Goal: Transaction & Acquisition: Purchase product/service

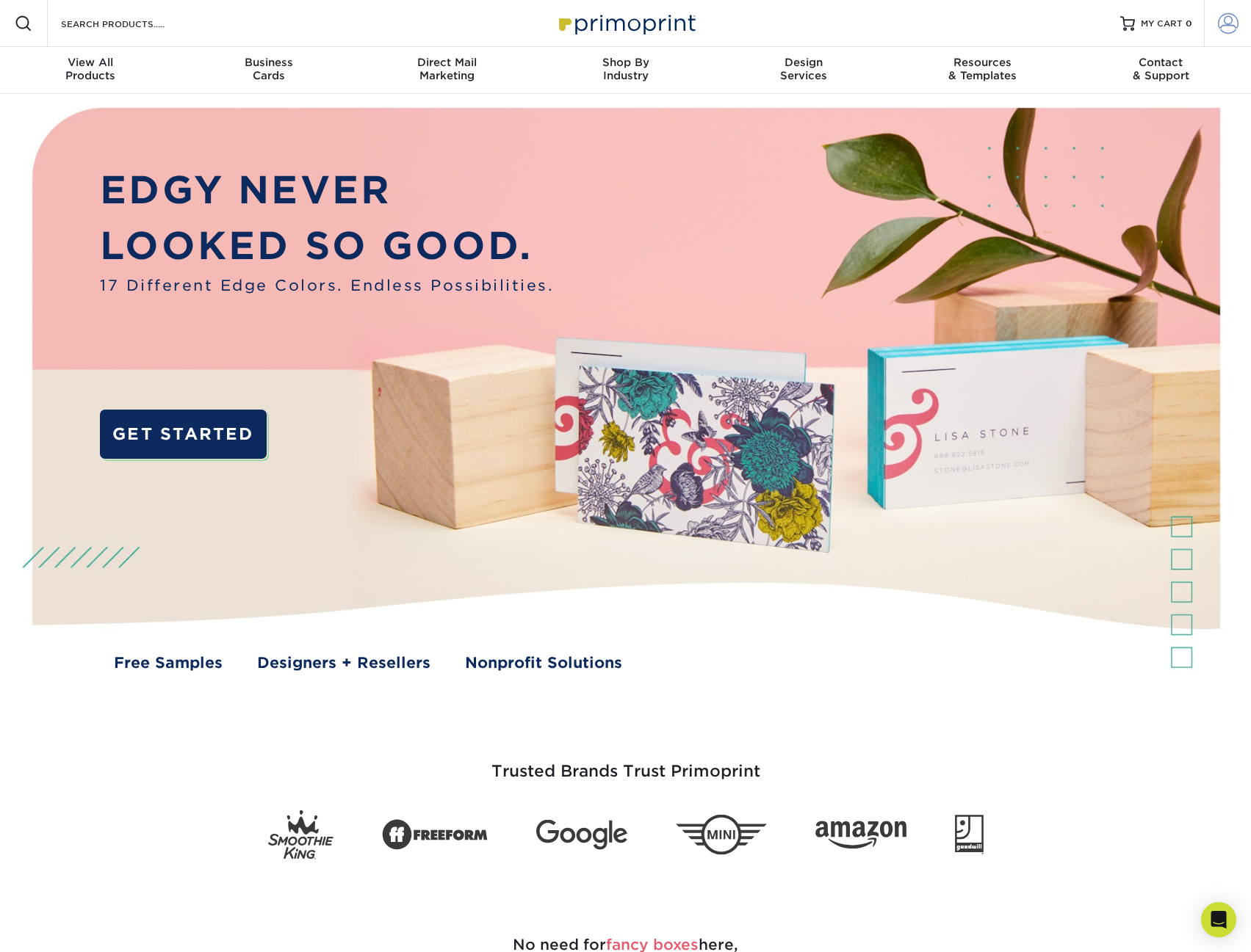
click at [1212, 18] on link "Account" at bounding box center [1226, 23] width 47 height 47
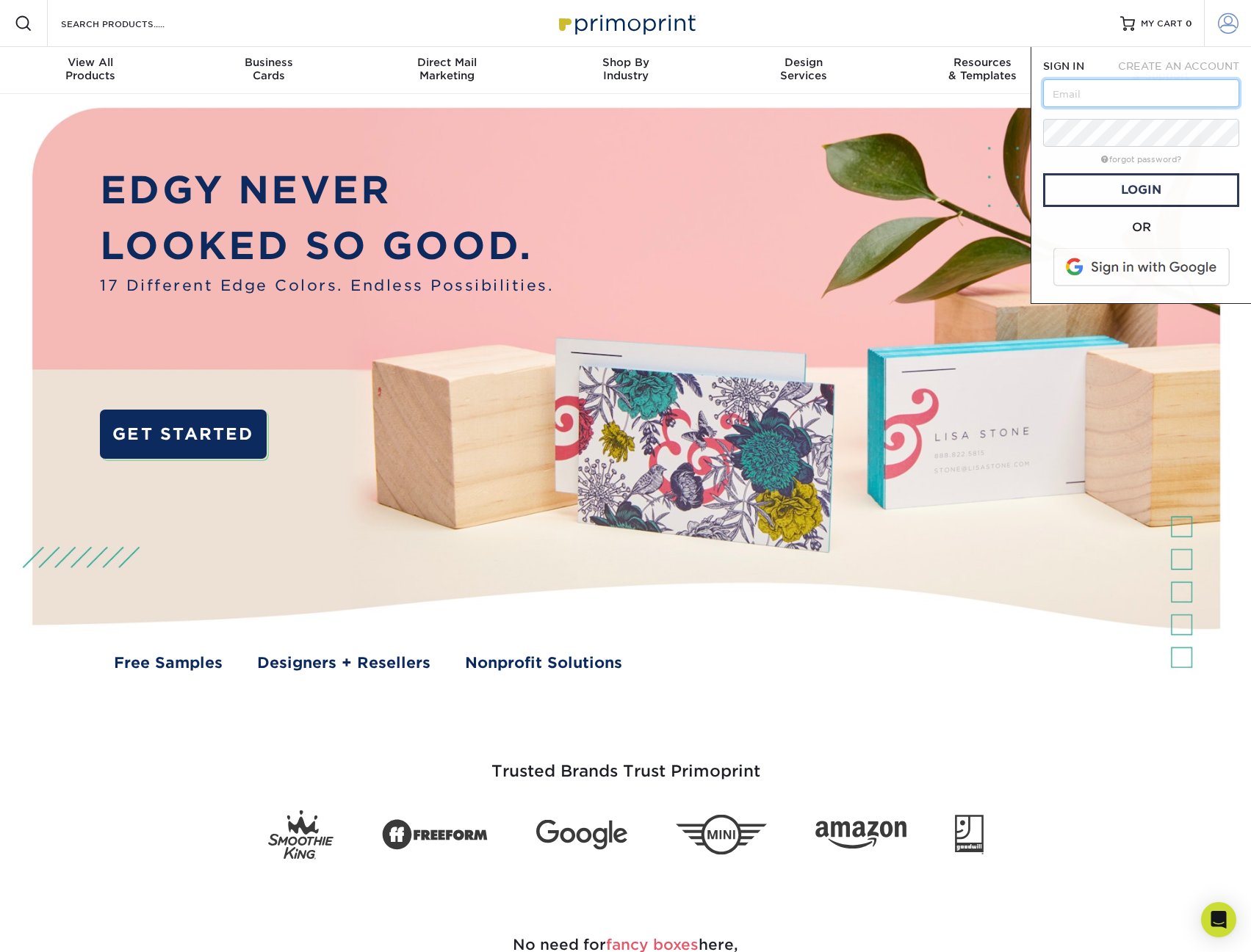
type input "[EMAIL_ADDRESS][DOMAIN_NAME]"
click at [1165, 189] on link "Login" at bounding box center [1141, 189] width 196 height 33
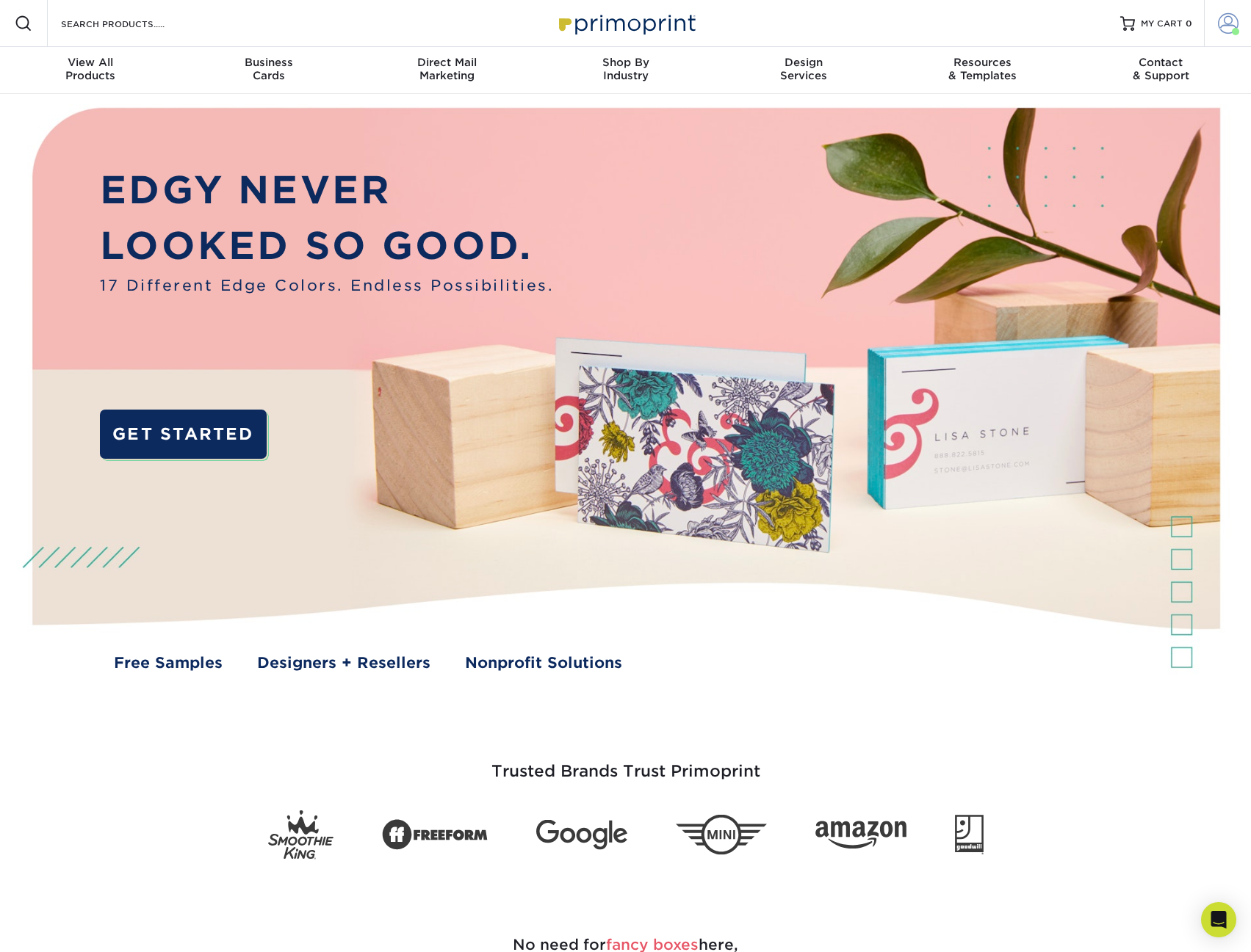
click at [1233, 27] on span at bounding box center [1228, 24] width 21 height 21
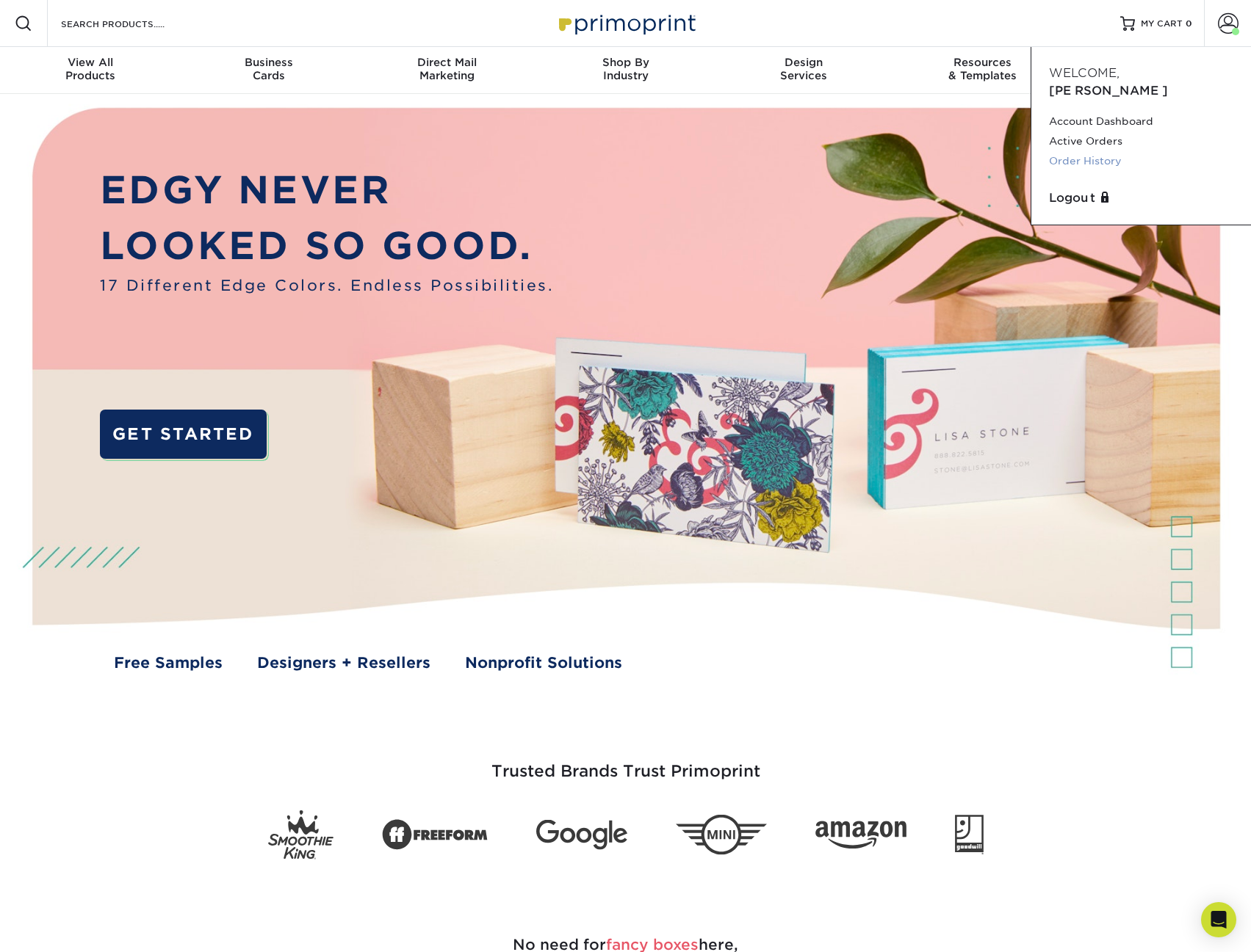
click at [1093, 151] on link "Order History" at bounding box center [1141, 161] width 185 height 20
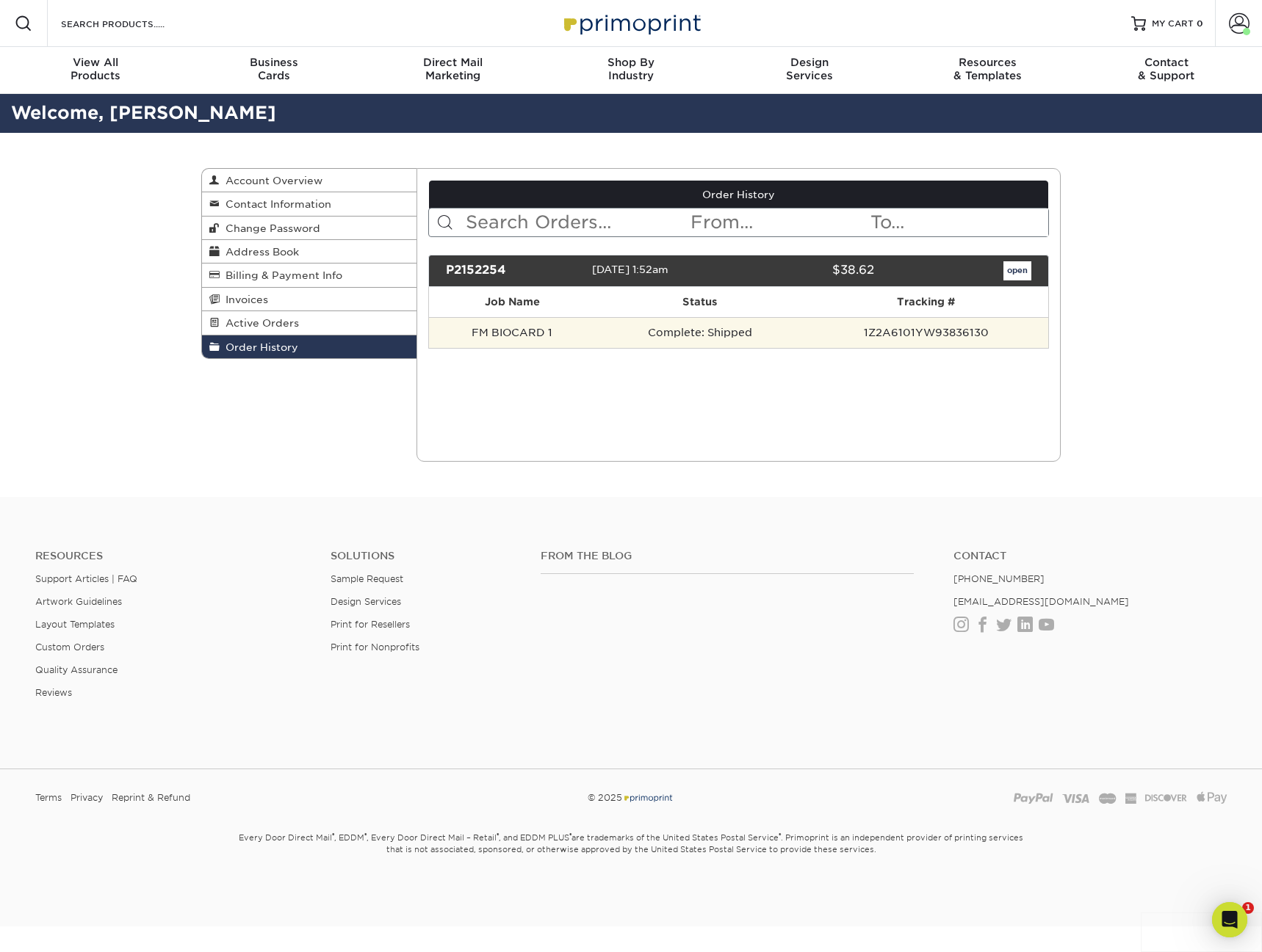
click at [526, 330] on td "FM BIOCARD 1" at bounding box center [512, 332] width 168 height 30
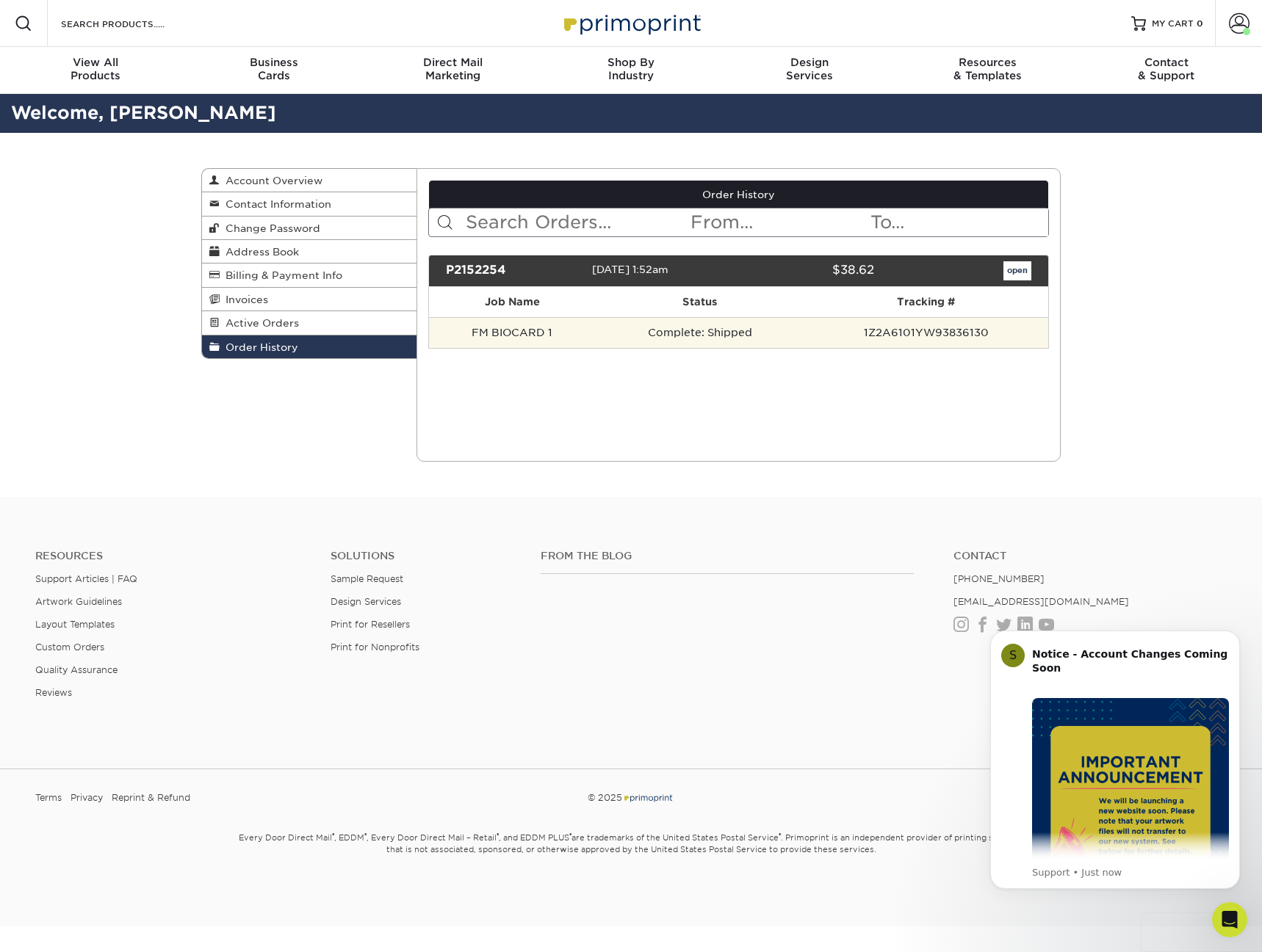
click at [668, 329] on td "Complete: Shipped" at bounding box center [700, 332] width 209 height 30
click at [744, 329] on td "Complete: Shipped" at bounding box center [700, 332] width 209 height 30
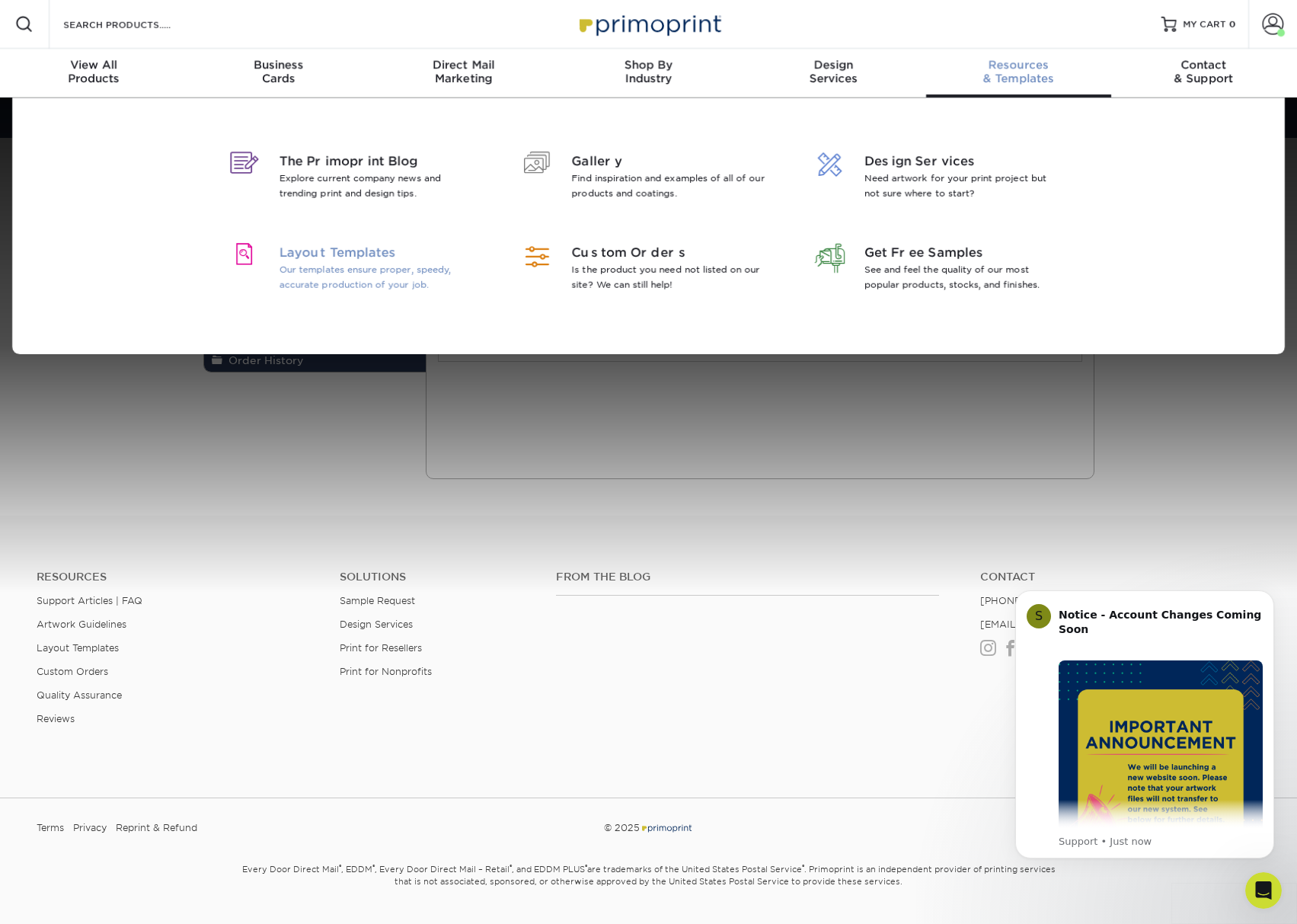
click at [417, 270] on p "Our templates ensure proper, speedy, accurate production of your job." at bounding box center [378, 276] width 197 height 31
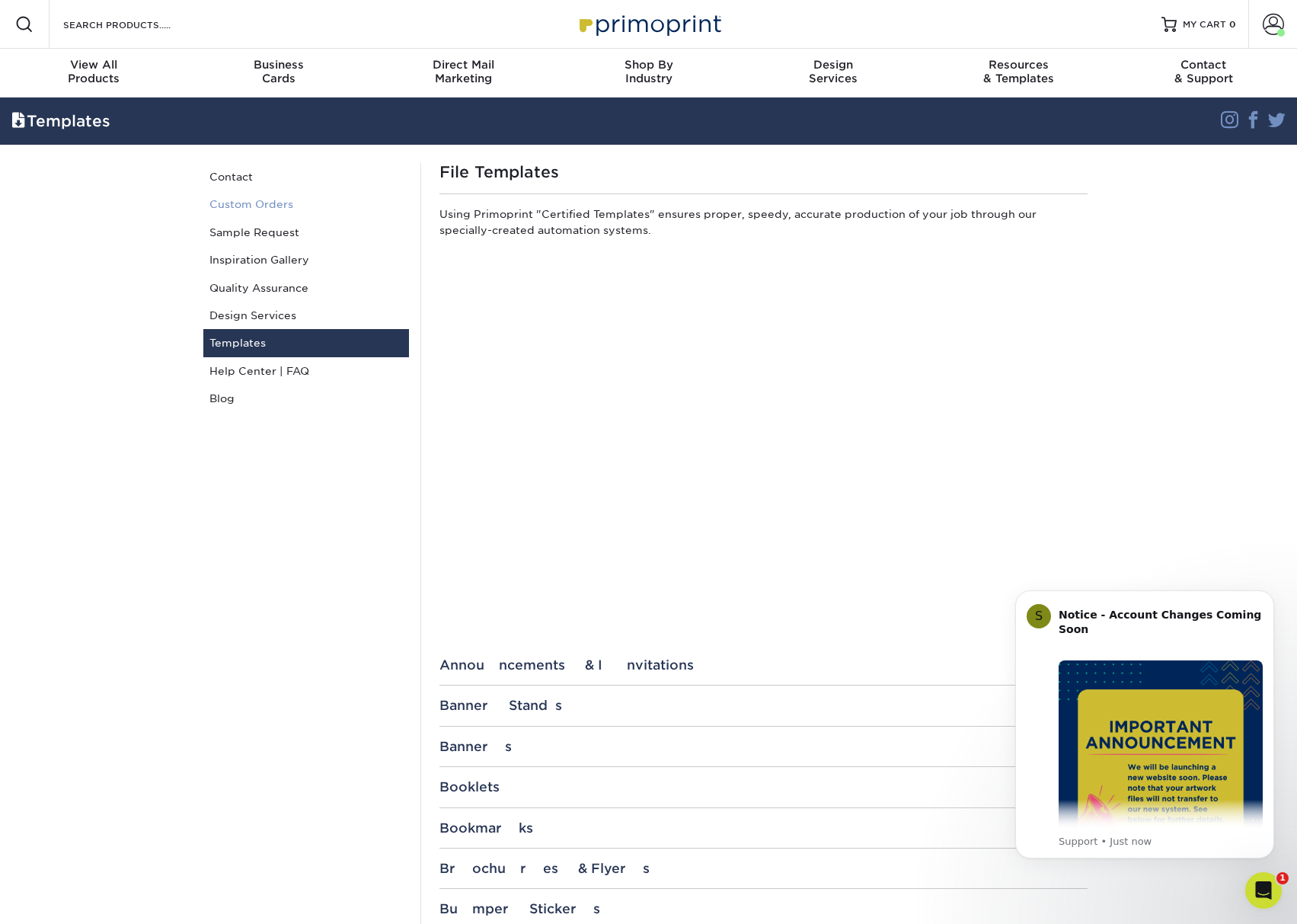
click at [281, 201] on link "Custom Orders" at bounding box center [306, 204] width 205 height 28
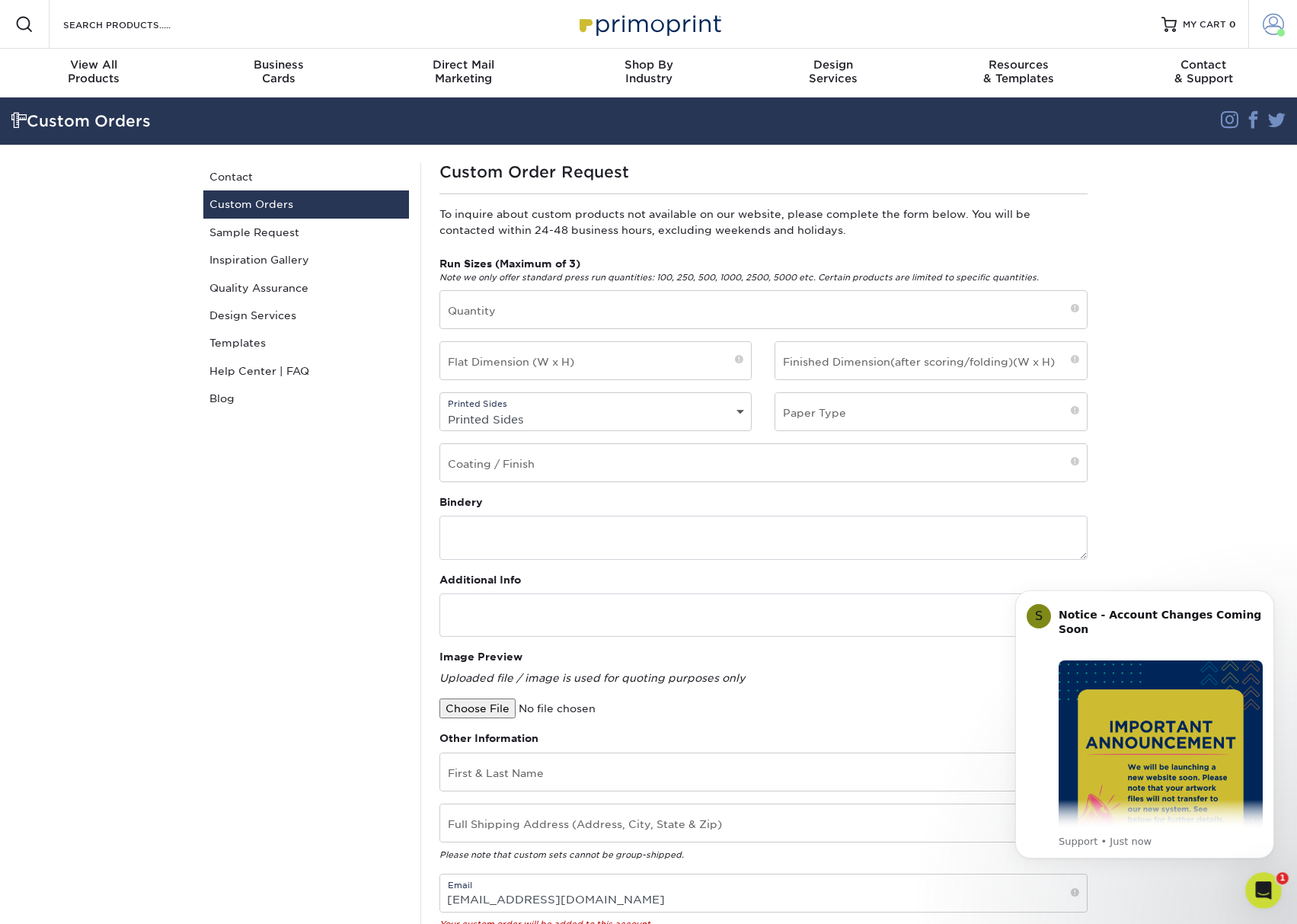
click at [1269, 27] on span at bounding box center [1273, 25] width 22 height 22
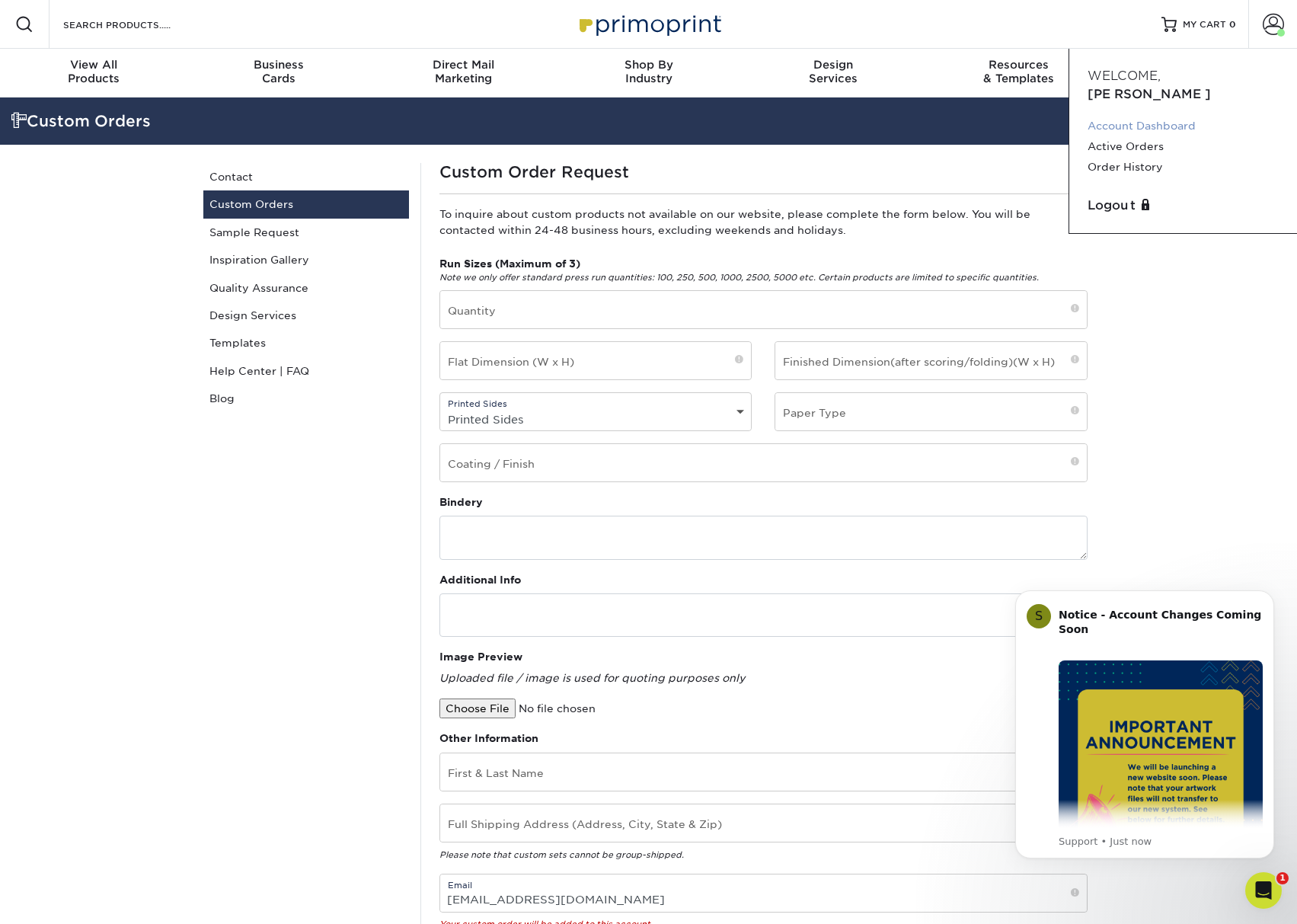
click at [1146, 116] on link "Account Dashboard" at bounding box center [1183, 125] width 191 height 21
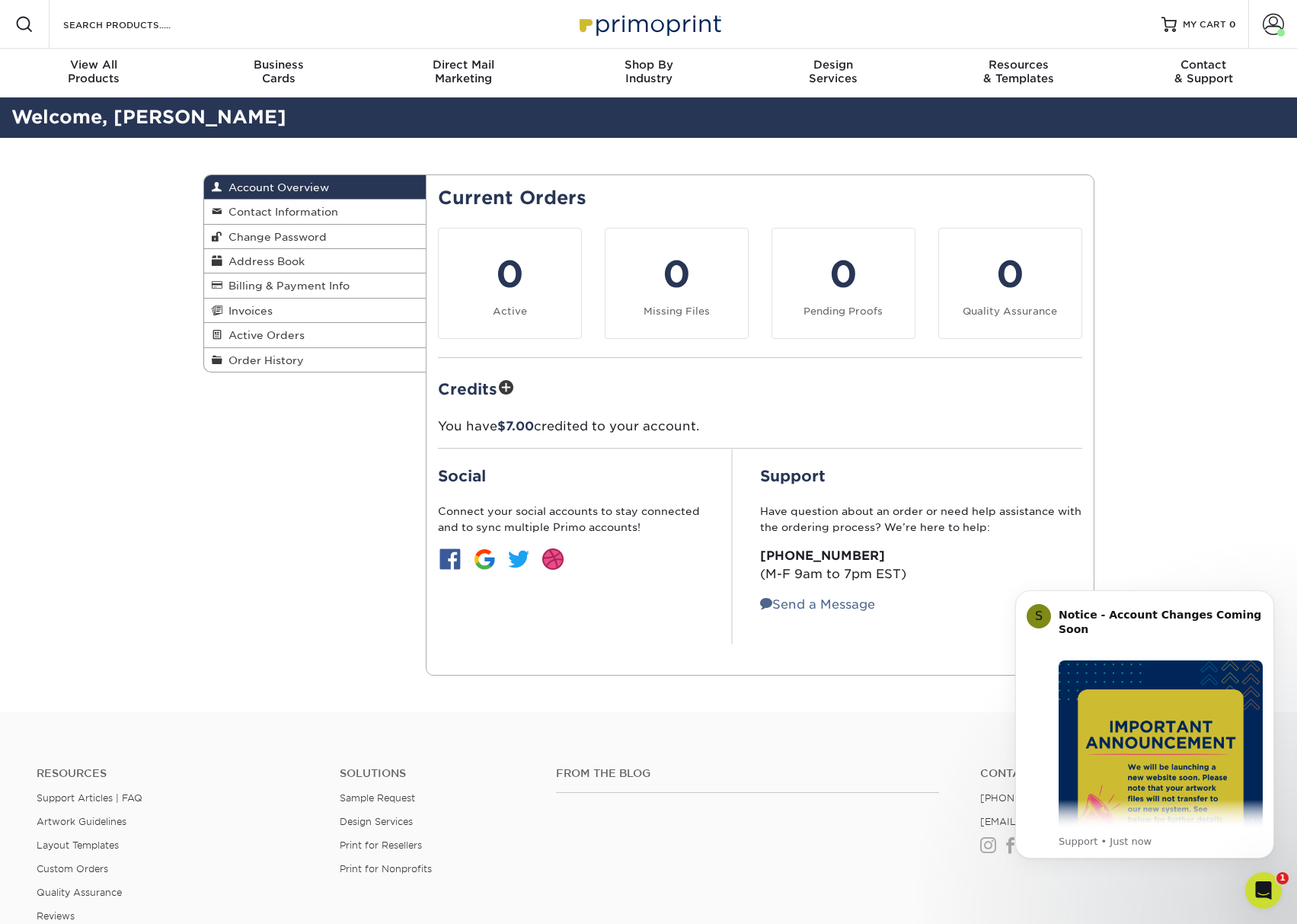
click at [508, 388] on span at bounding box center [506, 389] width 18 height 22
click at [531, 411] on div "Credits You have $7.00 credited to your account." at bounding box center [759, 406] width 645 height 60
click at [531, 416] on div "Credits You have $7.00 credited to your account." at bounding box center [759, 406] width 645 height 60
click at [531, 419] on span "$7.00" at bounding box center [515, 425] width 37 height 15
click at [270, 308] on span "Invoices" at bounding box center [247, 311] width 50 height 12
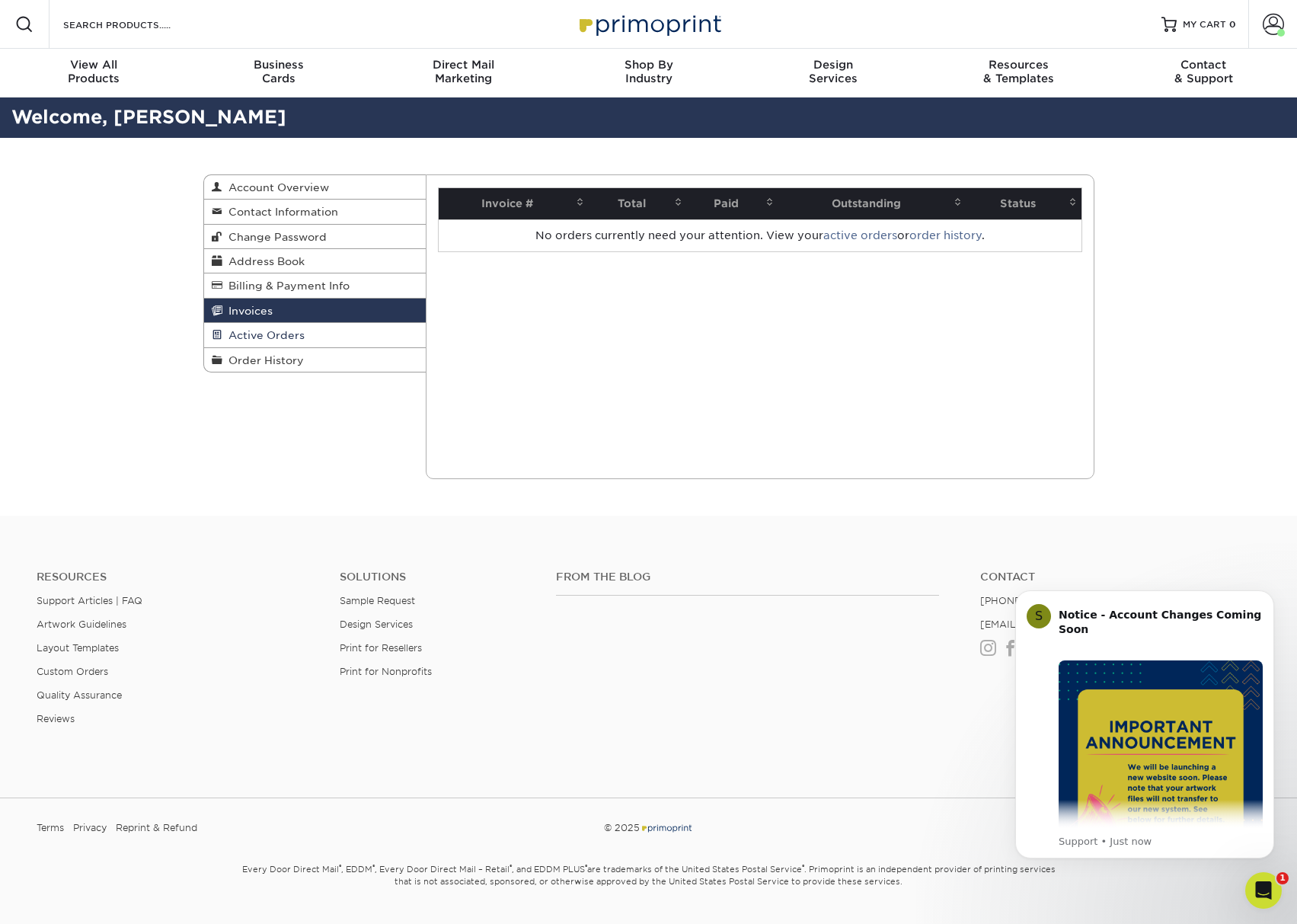
click at [322, 338] on link "Active Orders" at bounding box center [315, 335] width 222 height 25
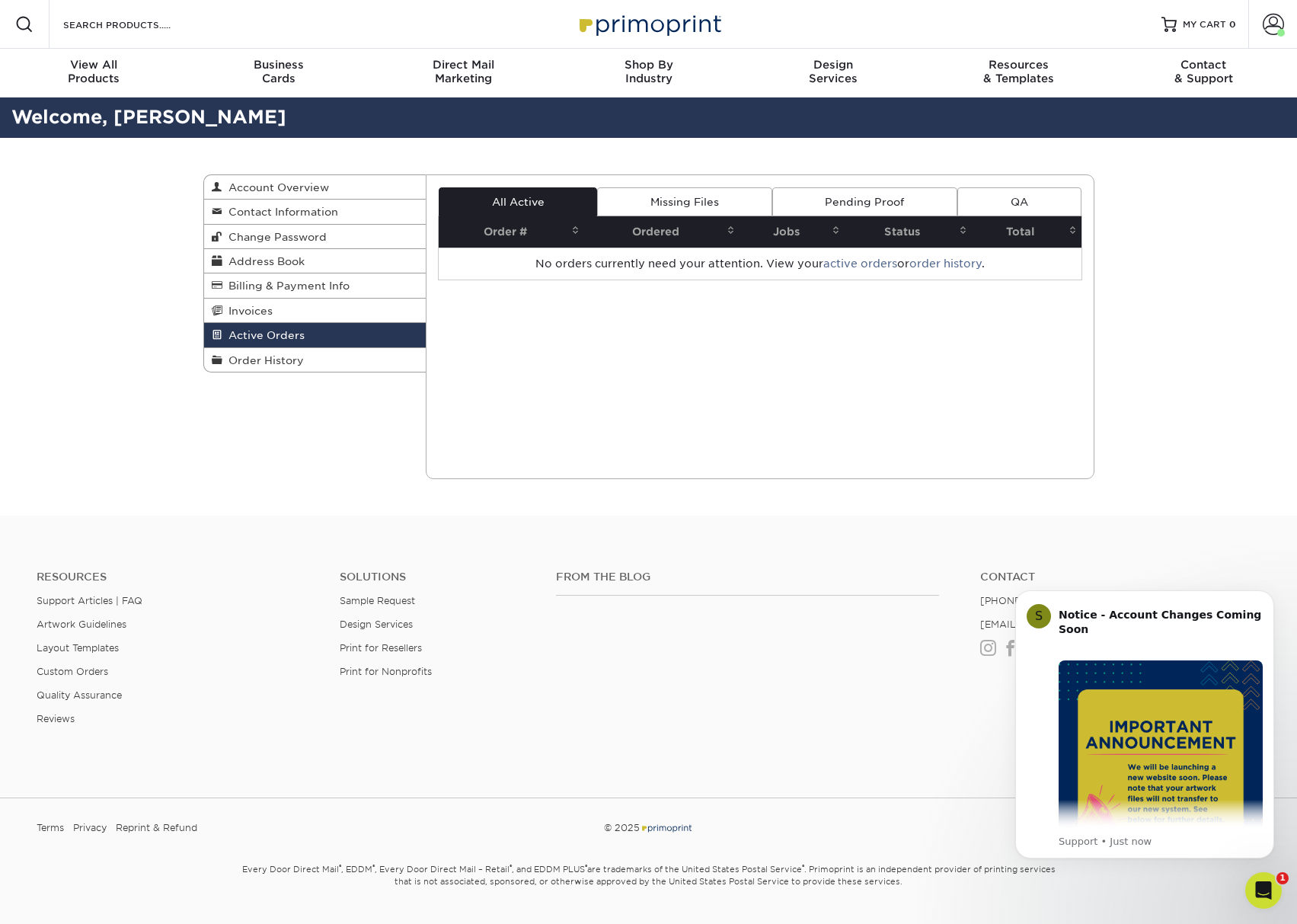
click at [691, 198] on link "Missing Files" at bounding box center [684, 201] width 175 height 29
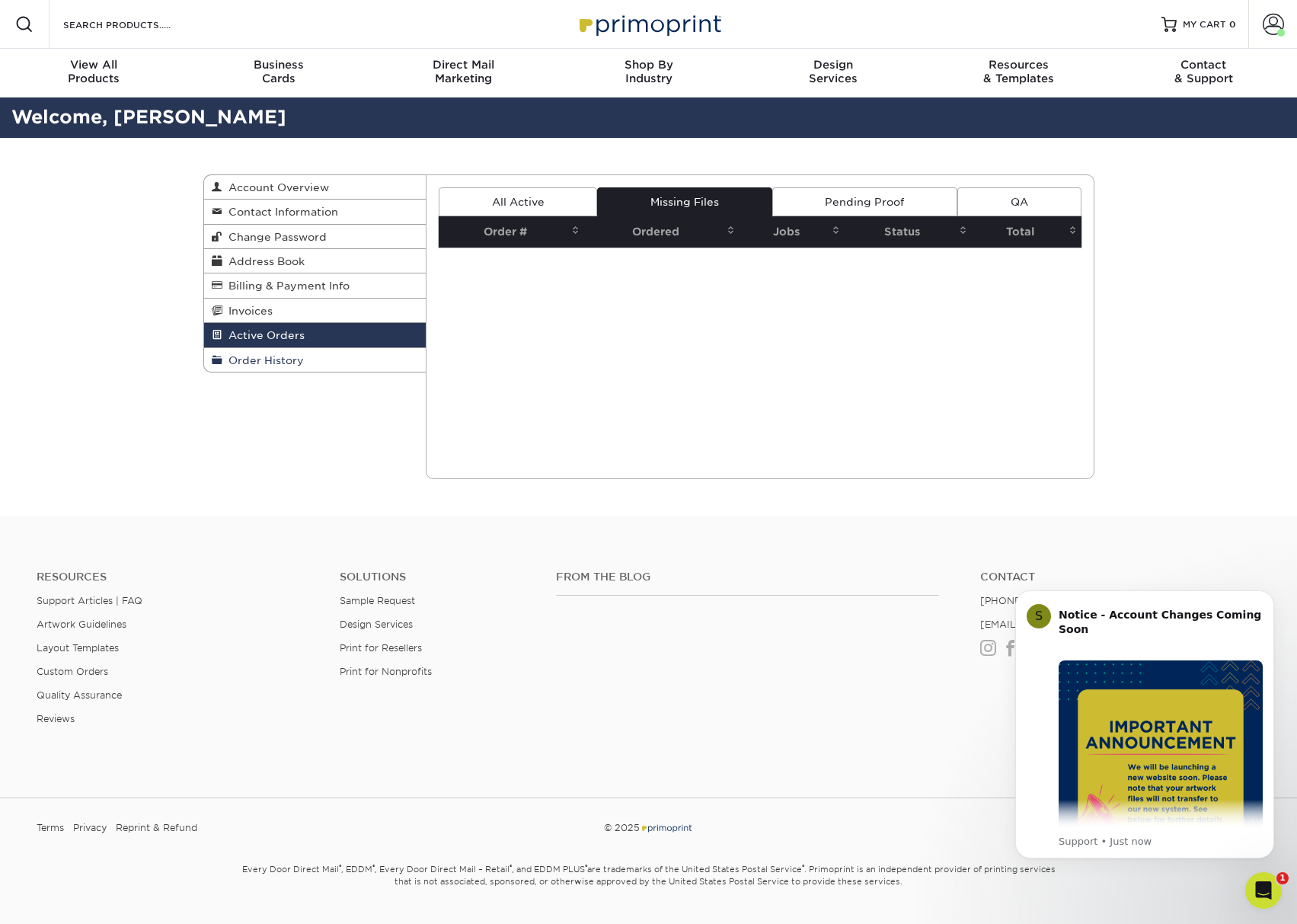
click at [374, 358] on link "Order History" at bounding box center [315, 359] width 222 height 24
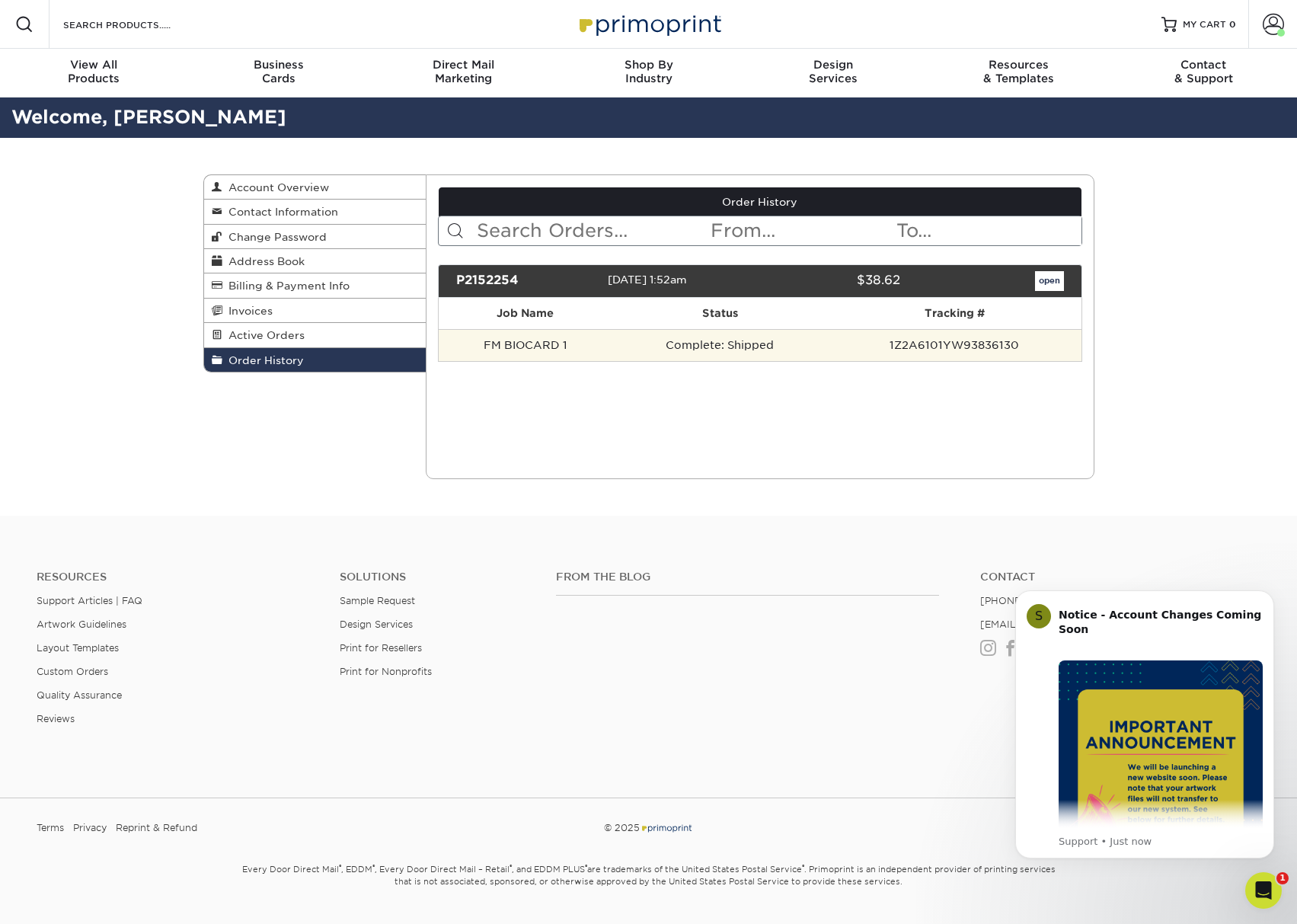
click at [676, 340] on td "Complete: Shipped" at bounding box center [720, 345] width 216 height 32
click at [816, 345] on td "Complete: Shipped" at bounding box center [720, 345] width 216 height 32
click at [929, 342] on td "1Z2A6101YW93836130" at bounding box center [954, 345] width 254 height 32
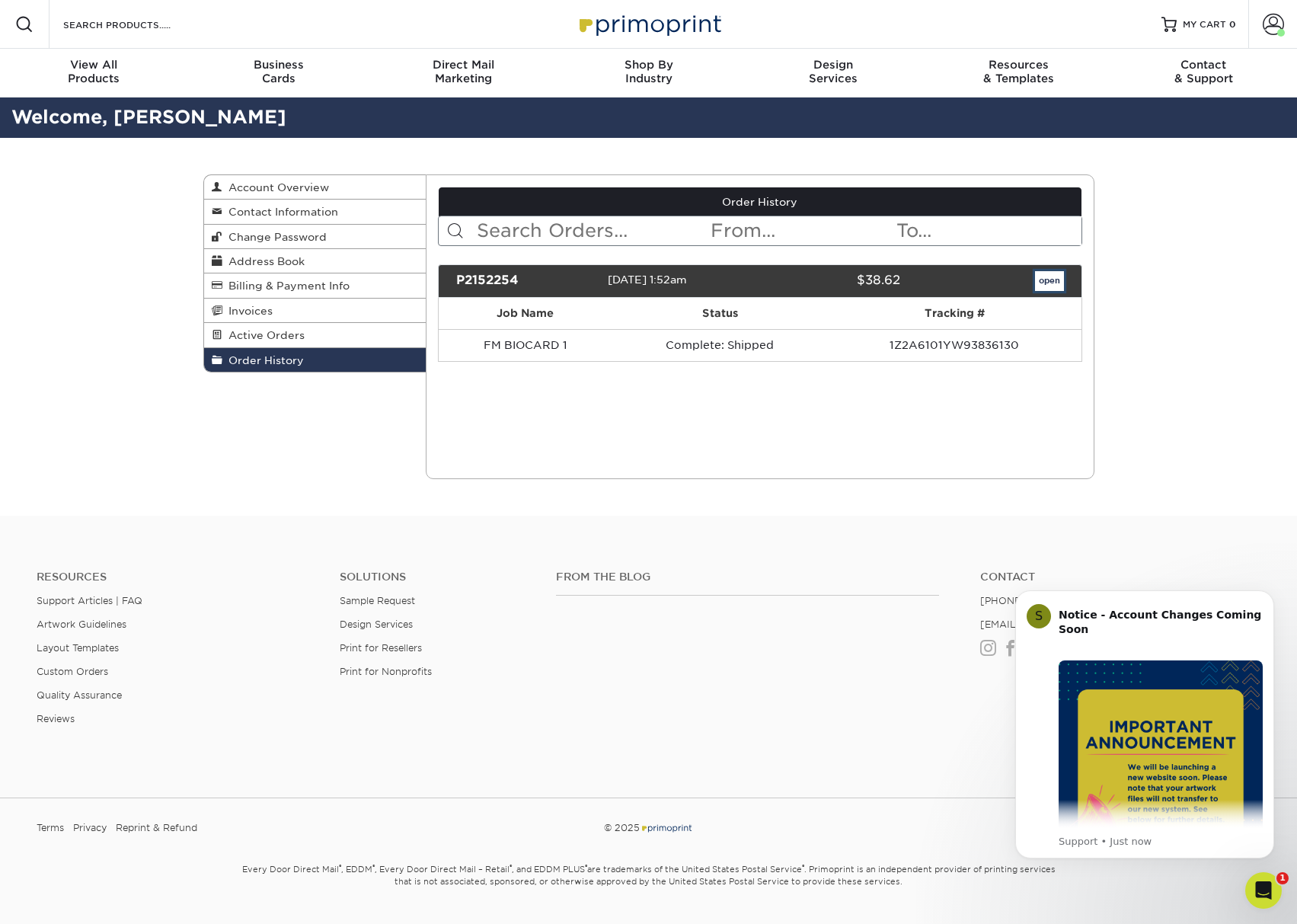
click at [1057, 278] on link "open" at bounding box center [1048, 281] width 29 height 20
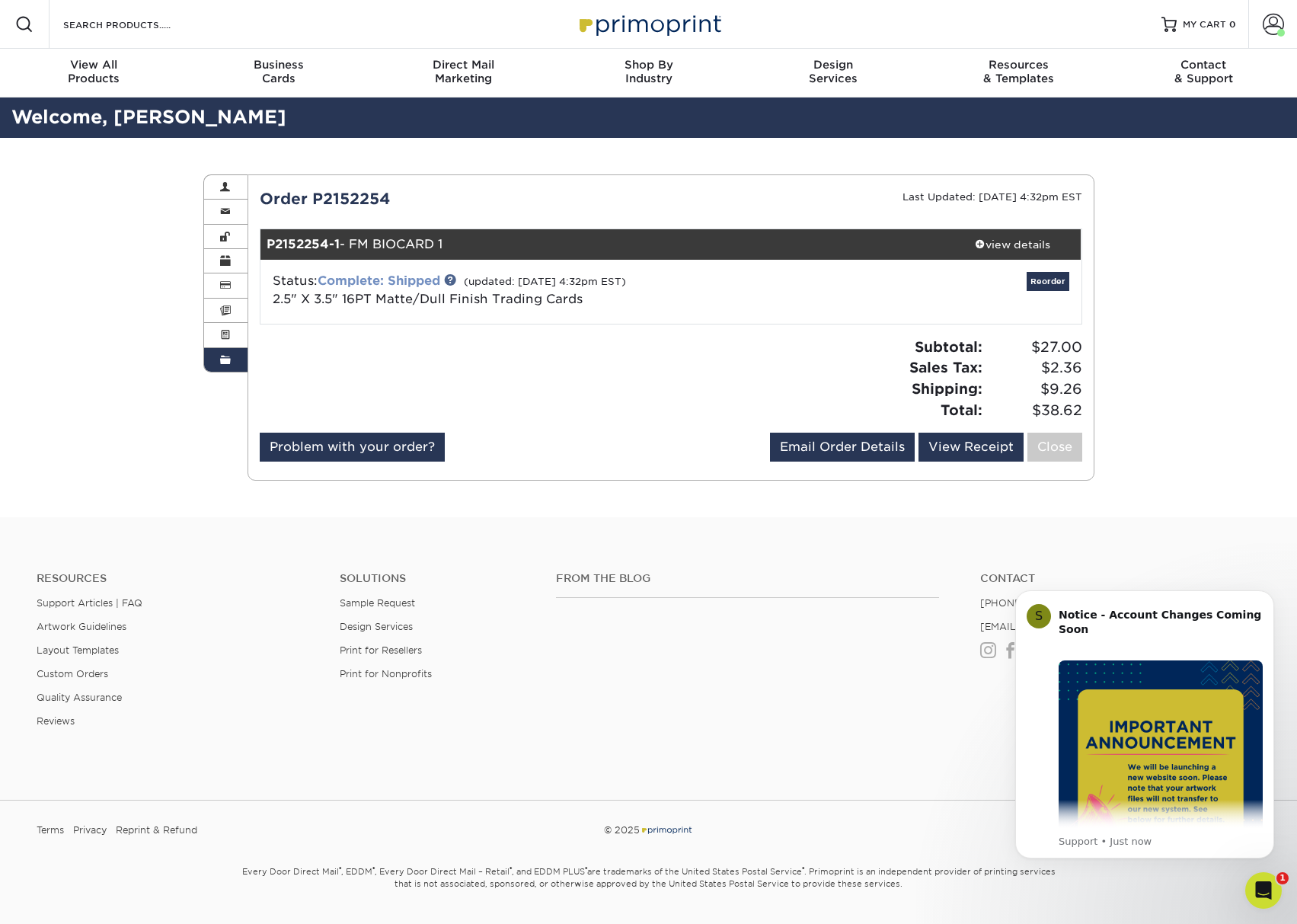
click at [405, 273] on link "Complete: Shipped" at bounding box center [379, 280] width 122 height 15
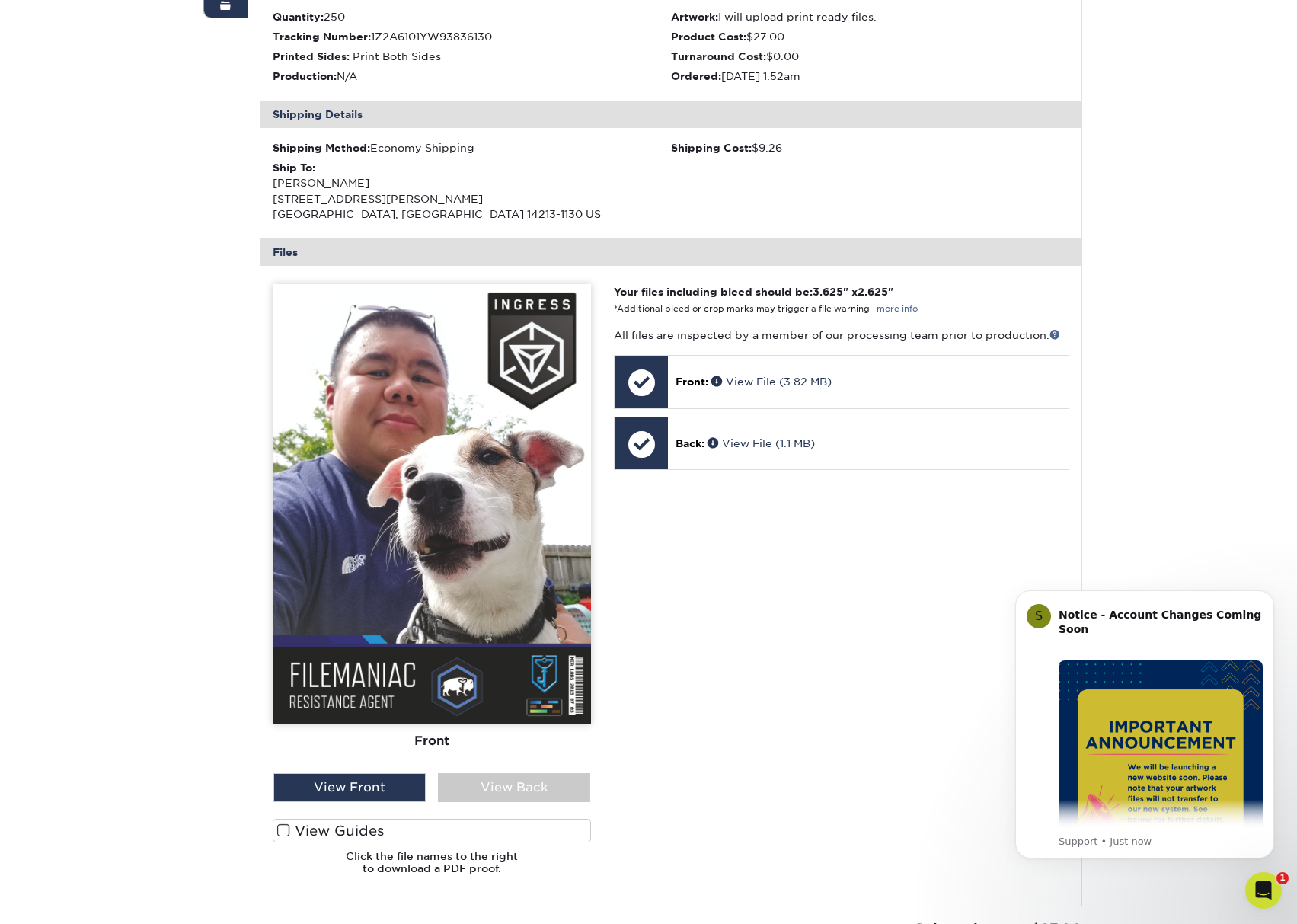
scroll to position [381, 0]
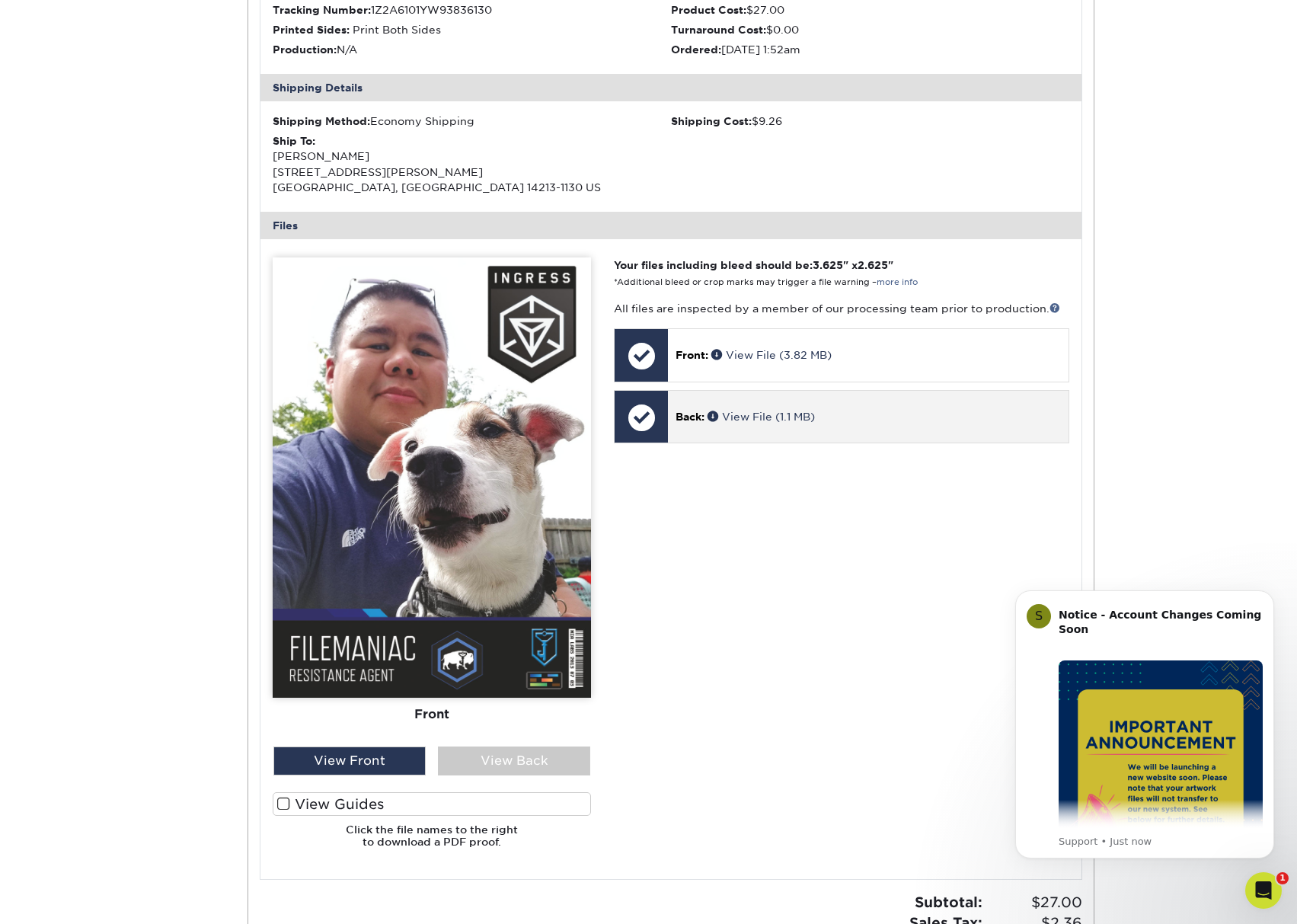
click at [667, 412] on div at bounding box center [641, 418] width 53 height 53
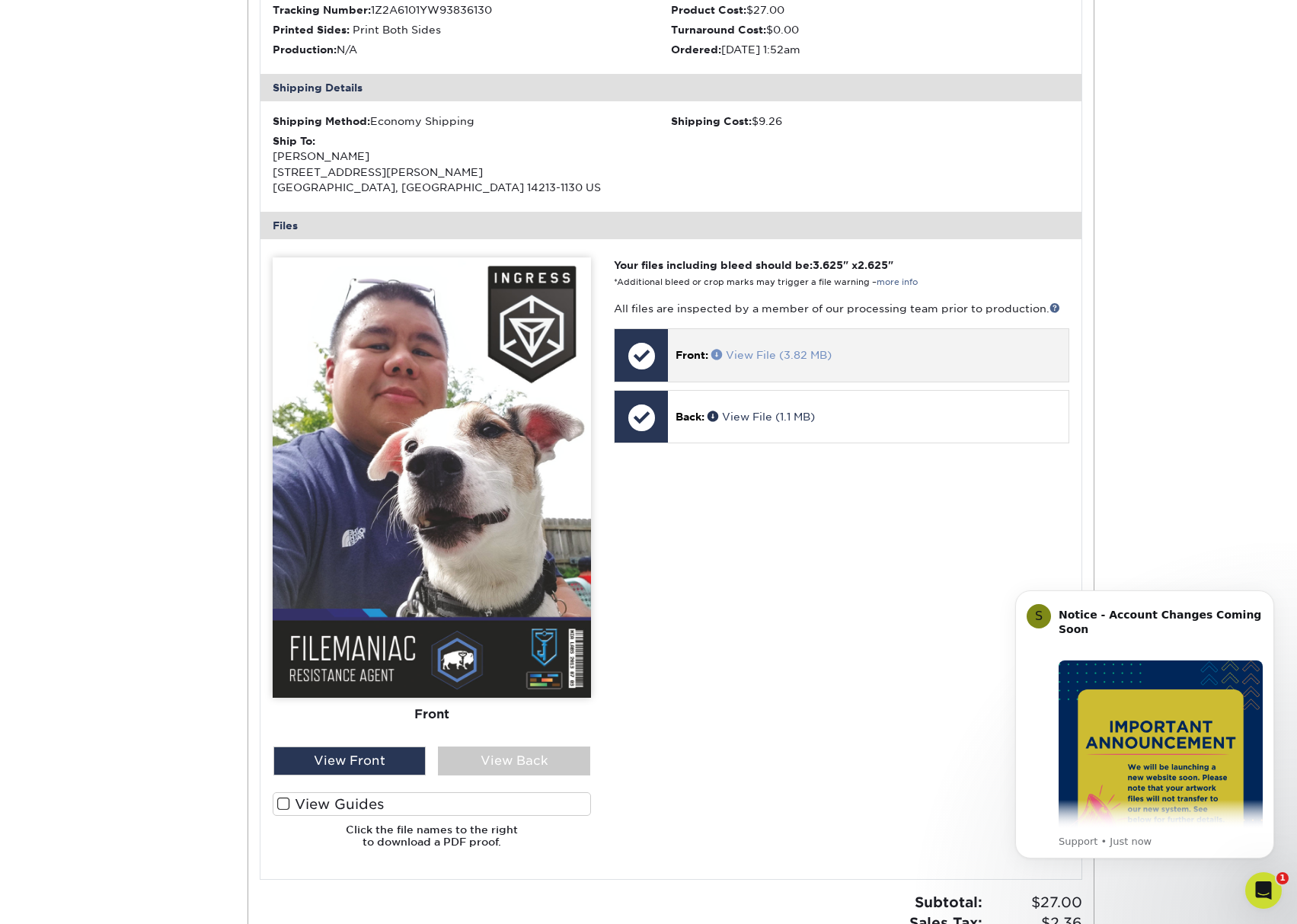
click at [770, 354] on link "View File (3.82 MB)" at bounding box center [771, 354] width 120 height 12
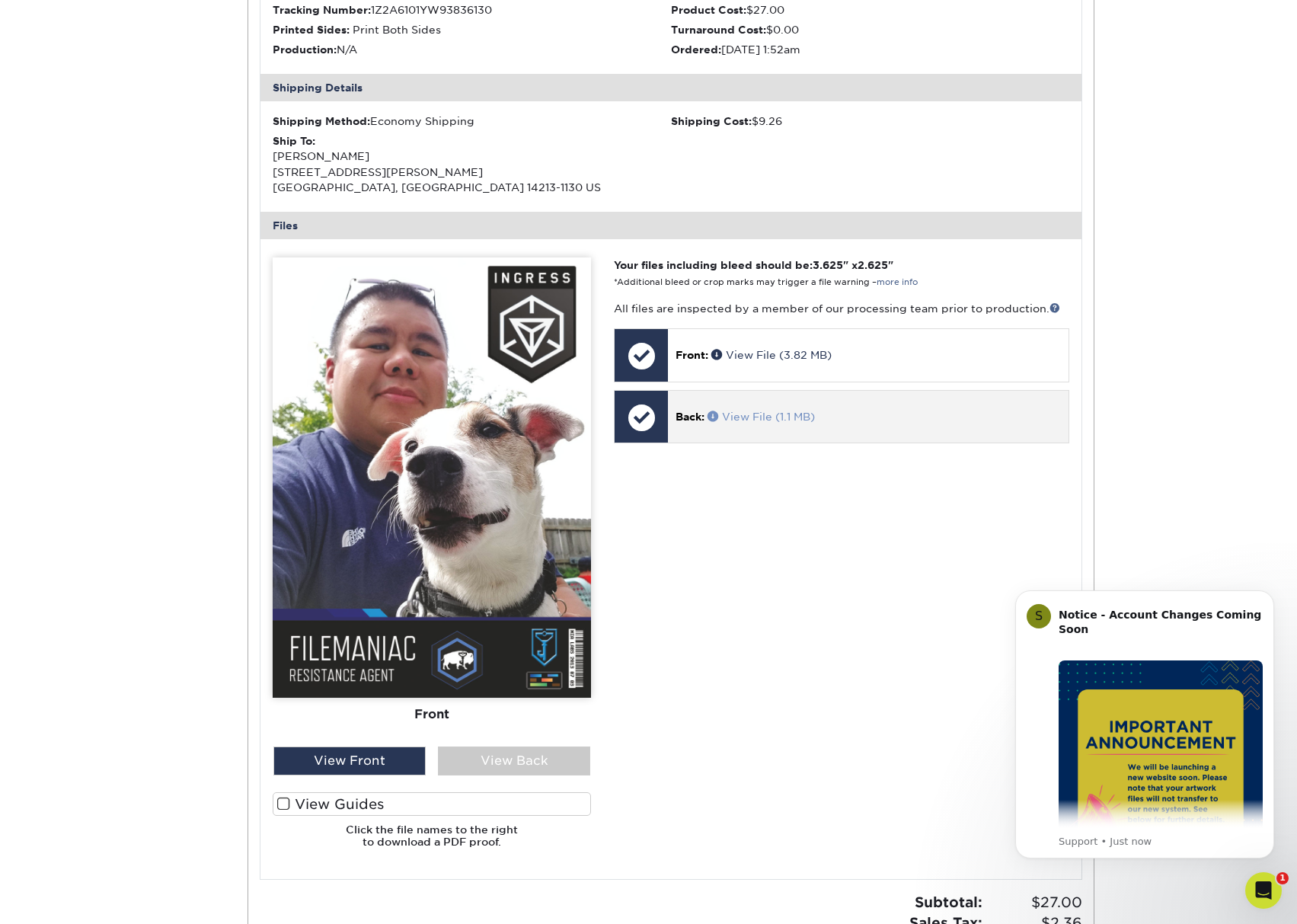
click at [756, 418] on link "View File (1.1 MB)" at bounding box center [761, 417] width 108 height 12
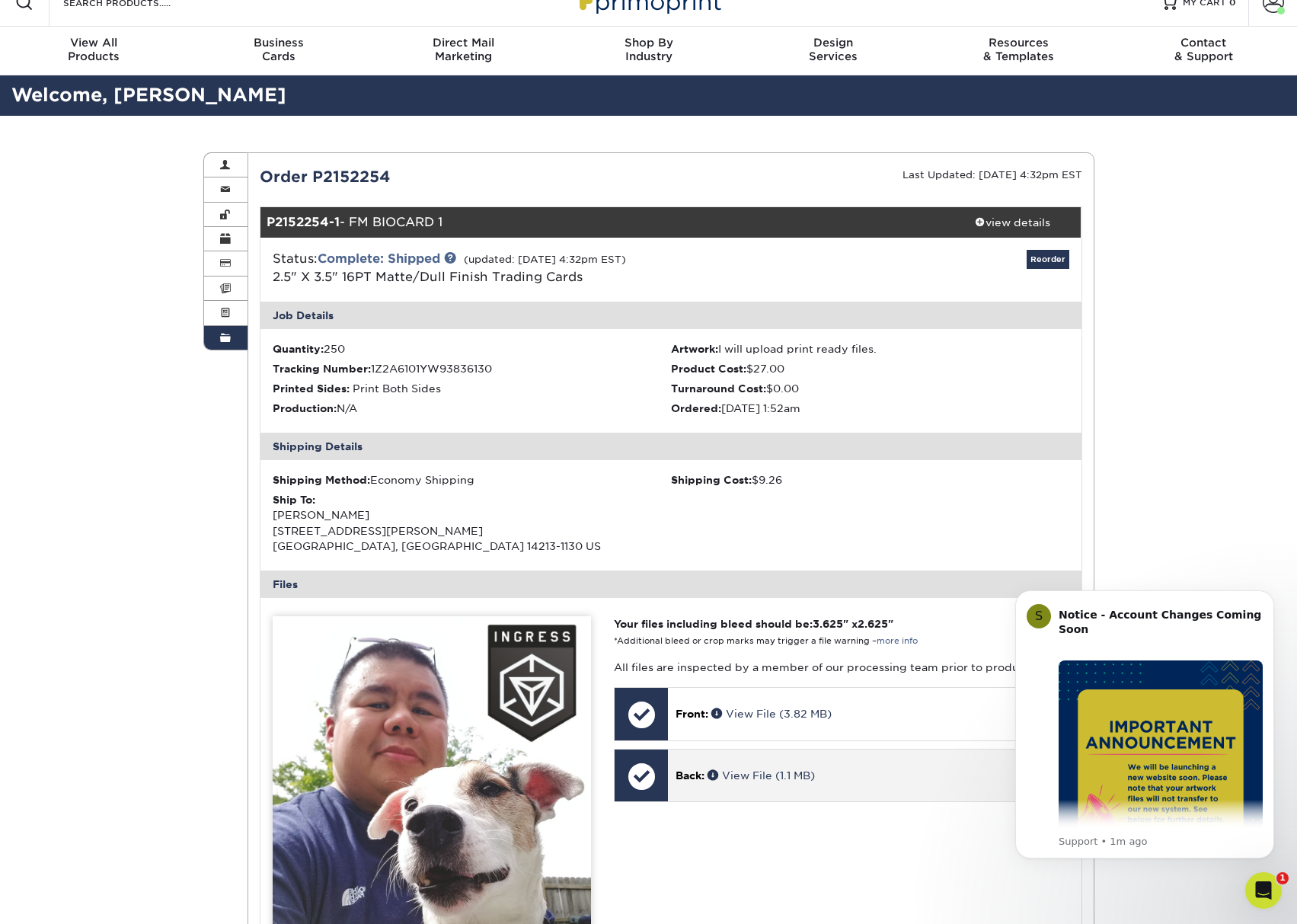
scroll to position [0, 0]
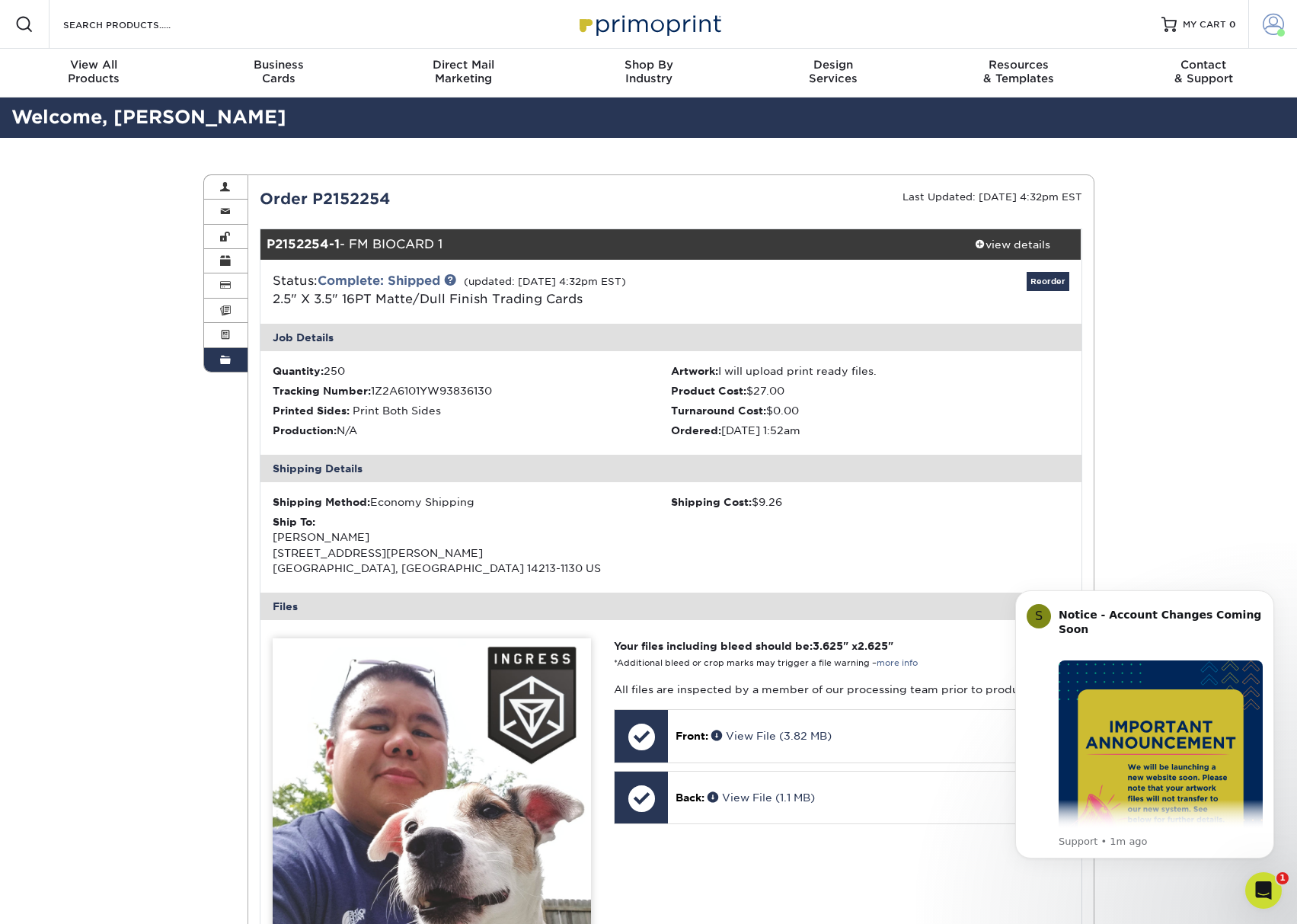
click at [1270, 22] on span at bounding box center [1273, 25] width 22 height 22
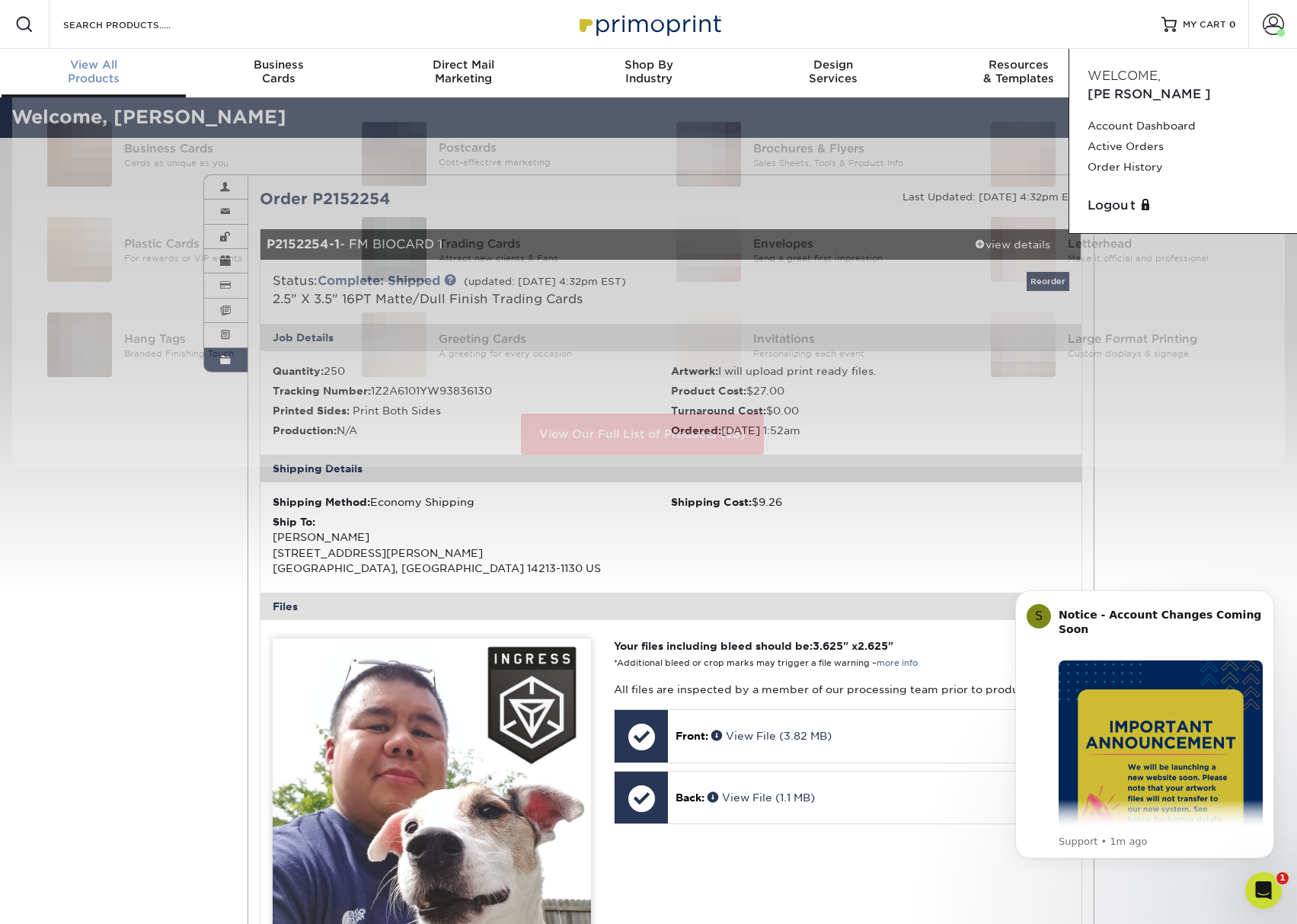
click at [107, 66] on span "View All" at bounding box center [94, 65] width 185 height 14
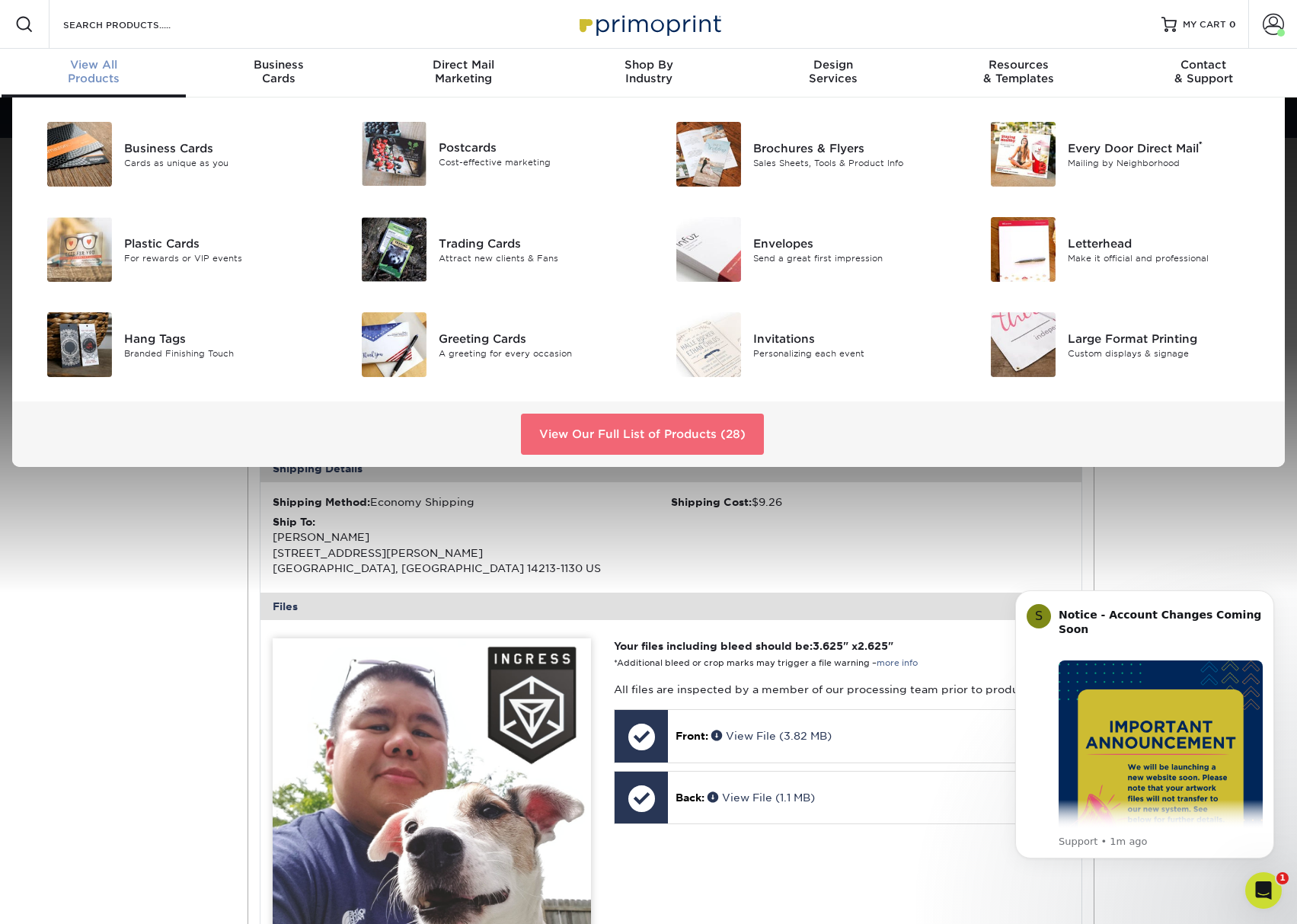
click at [606, 433] on link "View Our Full List of Products (28)" at bounding box center [643, 434] width 243 height 41
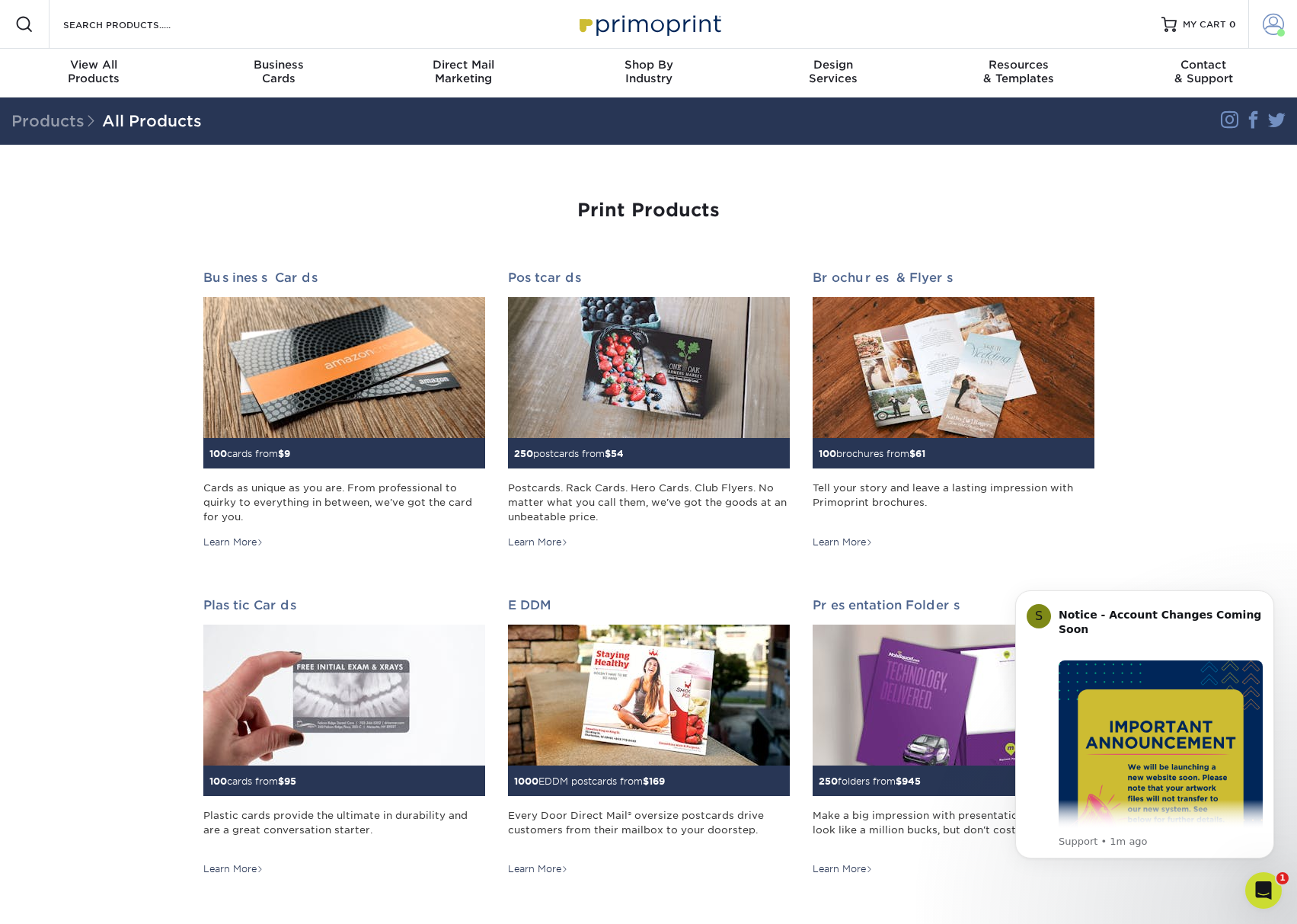
click at [1266, 27] on span at bounding box center [1273, 25] width 22 height 22
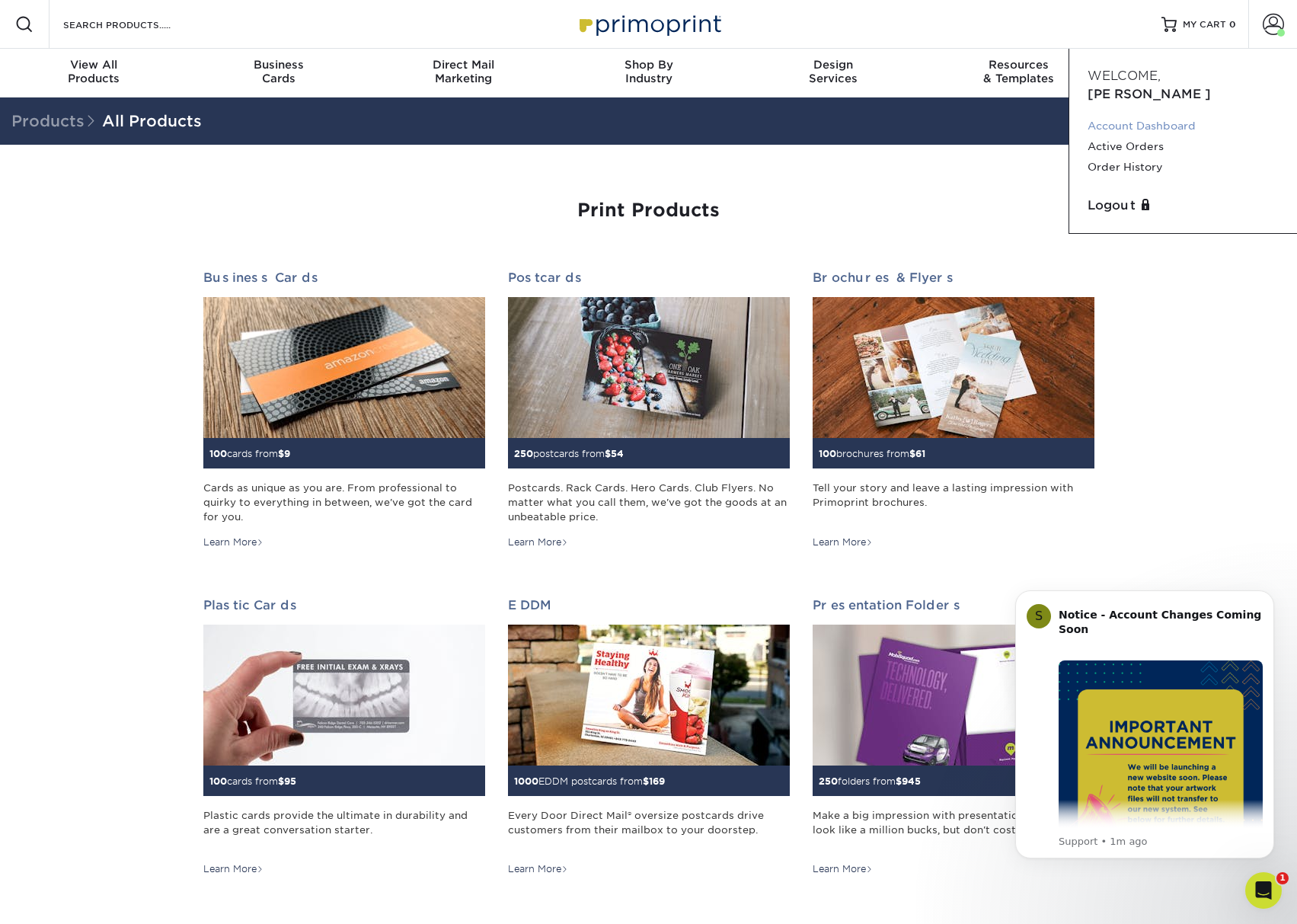
click at [1137, 116] on link "Account Dashboard" at bounding box center [1183, 125] width 191 height 21
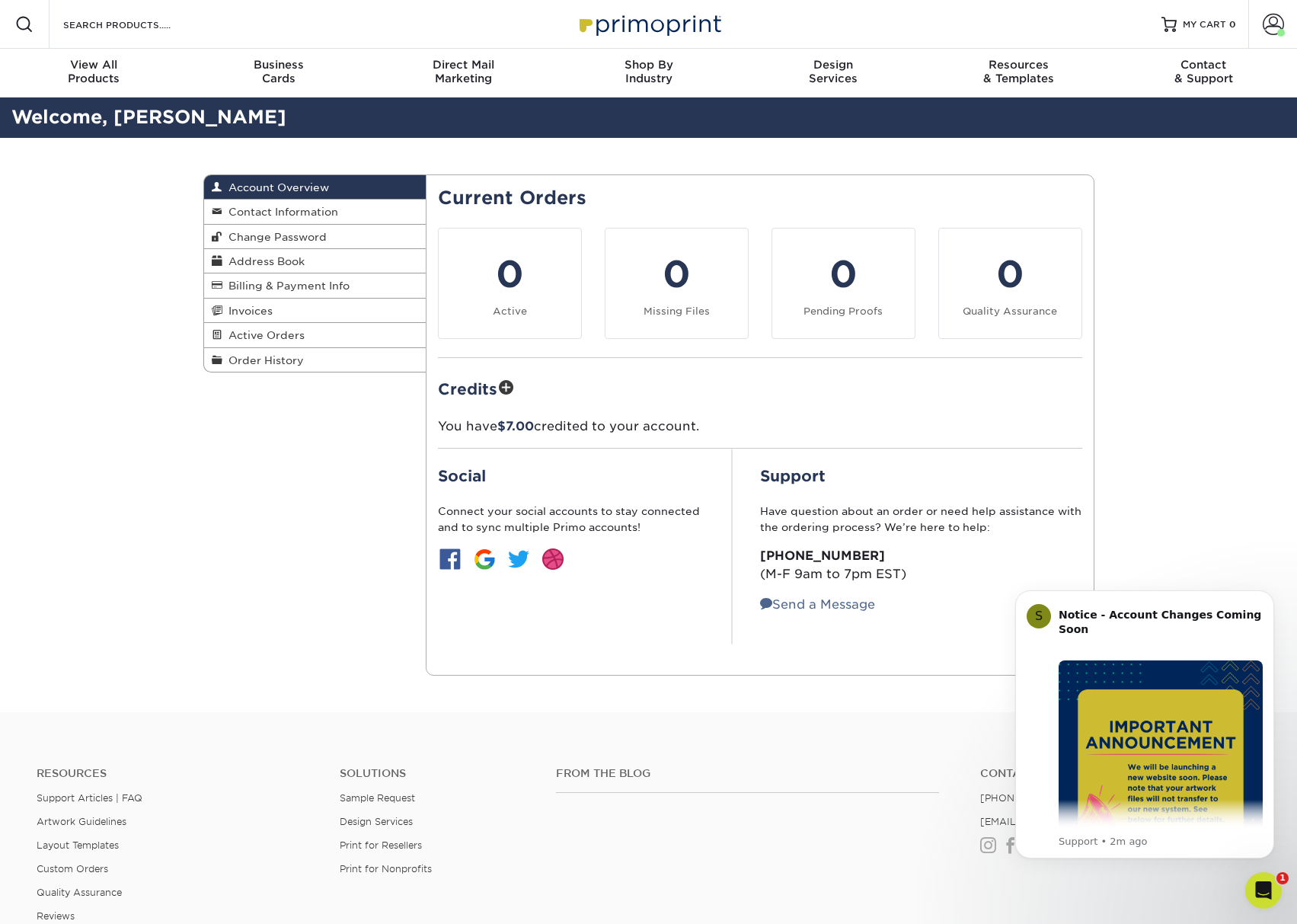
click at [504, 428] on span "$7.00" at bounding box center [515, 425] width 37 height 15
click at [514, 388] on span at bounding box center [506, 389] width 18 height 22
click at [511, 387] on span at bounding box center [506, 389] width 18 height 22
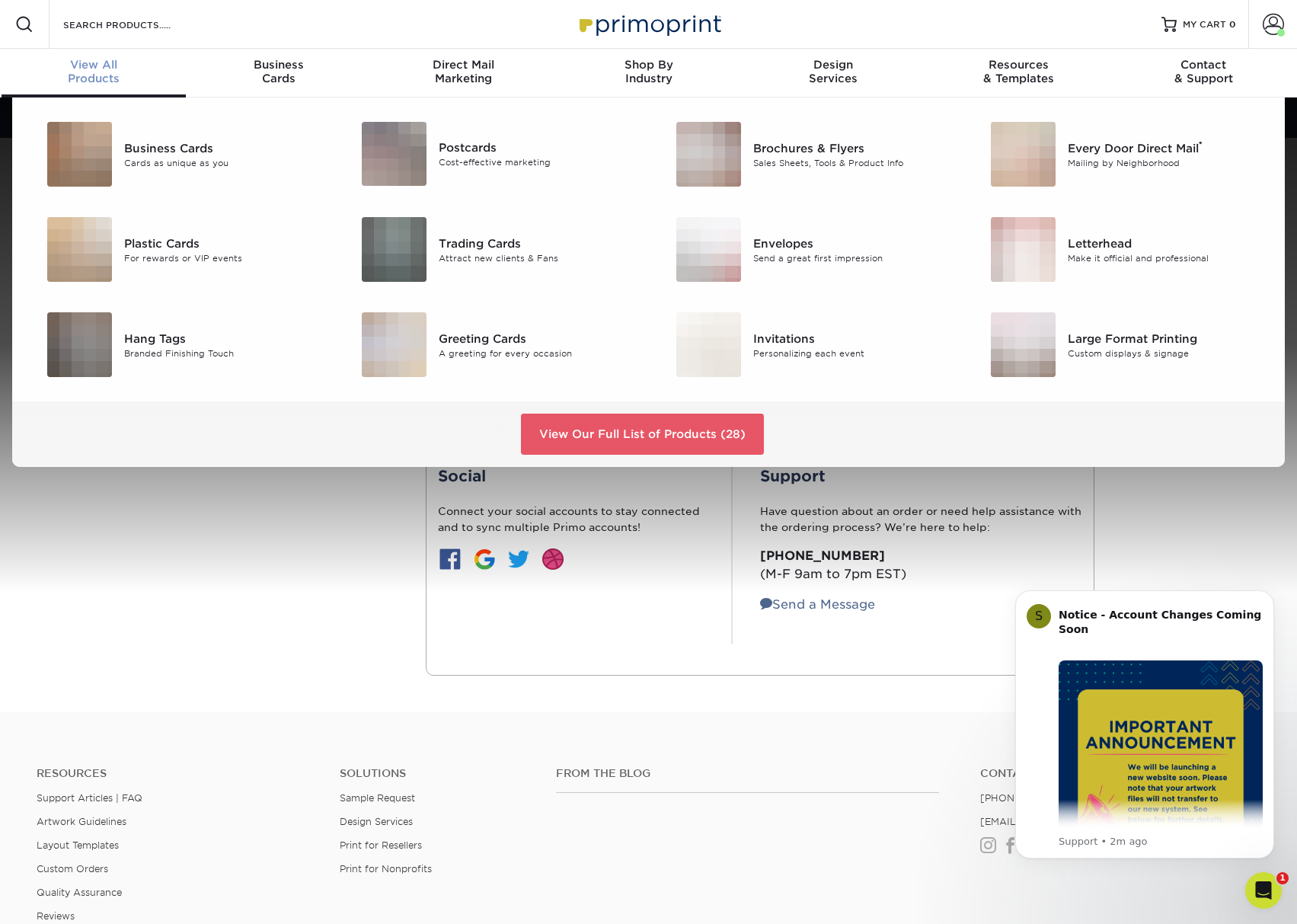
click at [116, 67] on span "View All" at bounding box center [94, 65] width 185 height 14
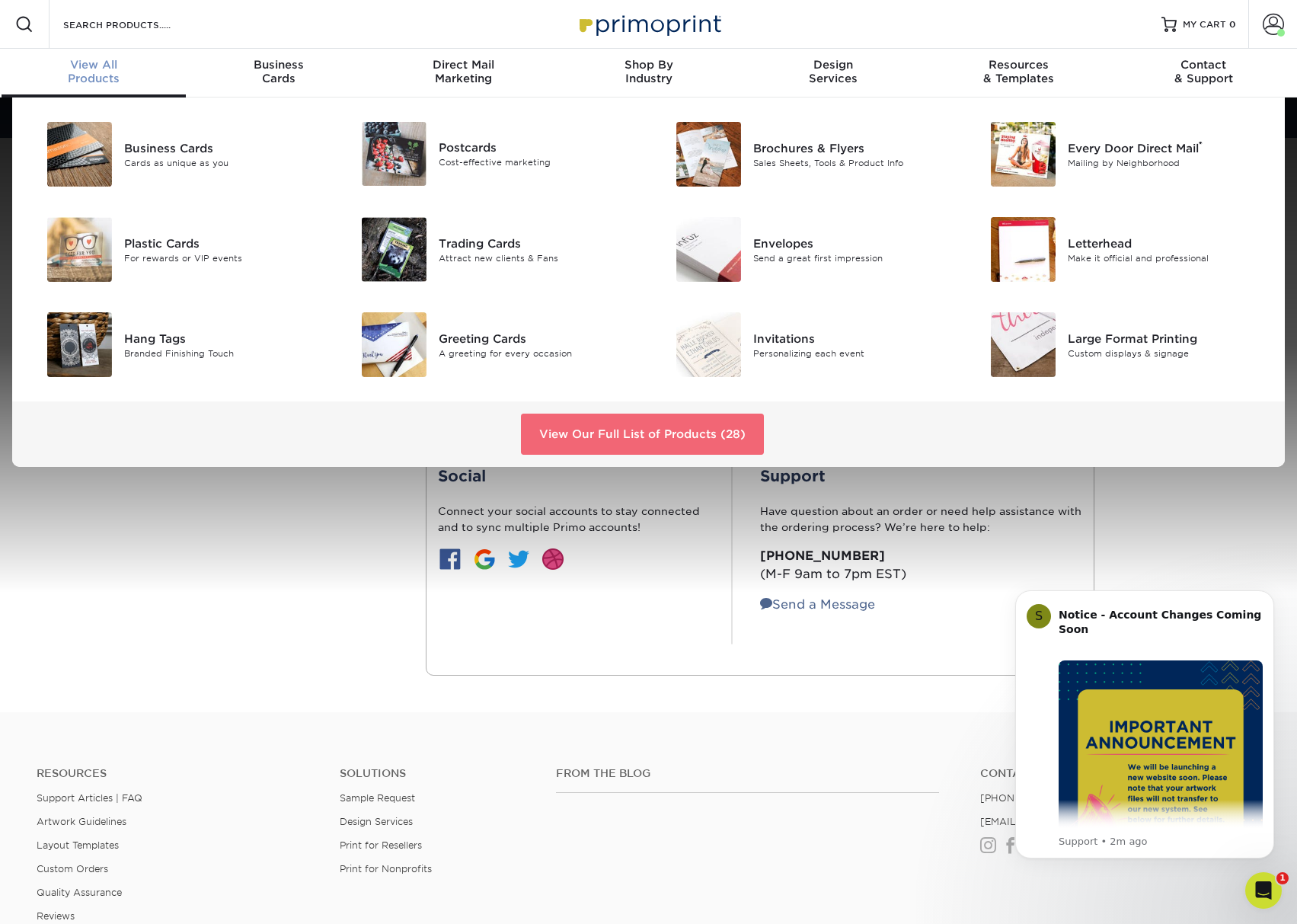
click at [671, 431] on link "View Our Full List of Products (28)" at bounding box center [643, 434] width 243 height 41
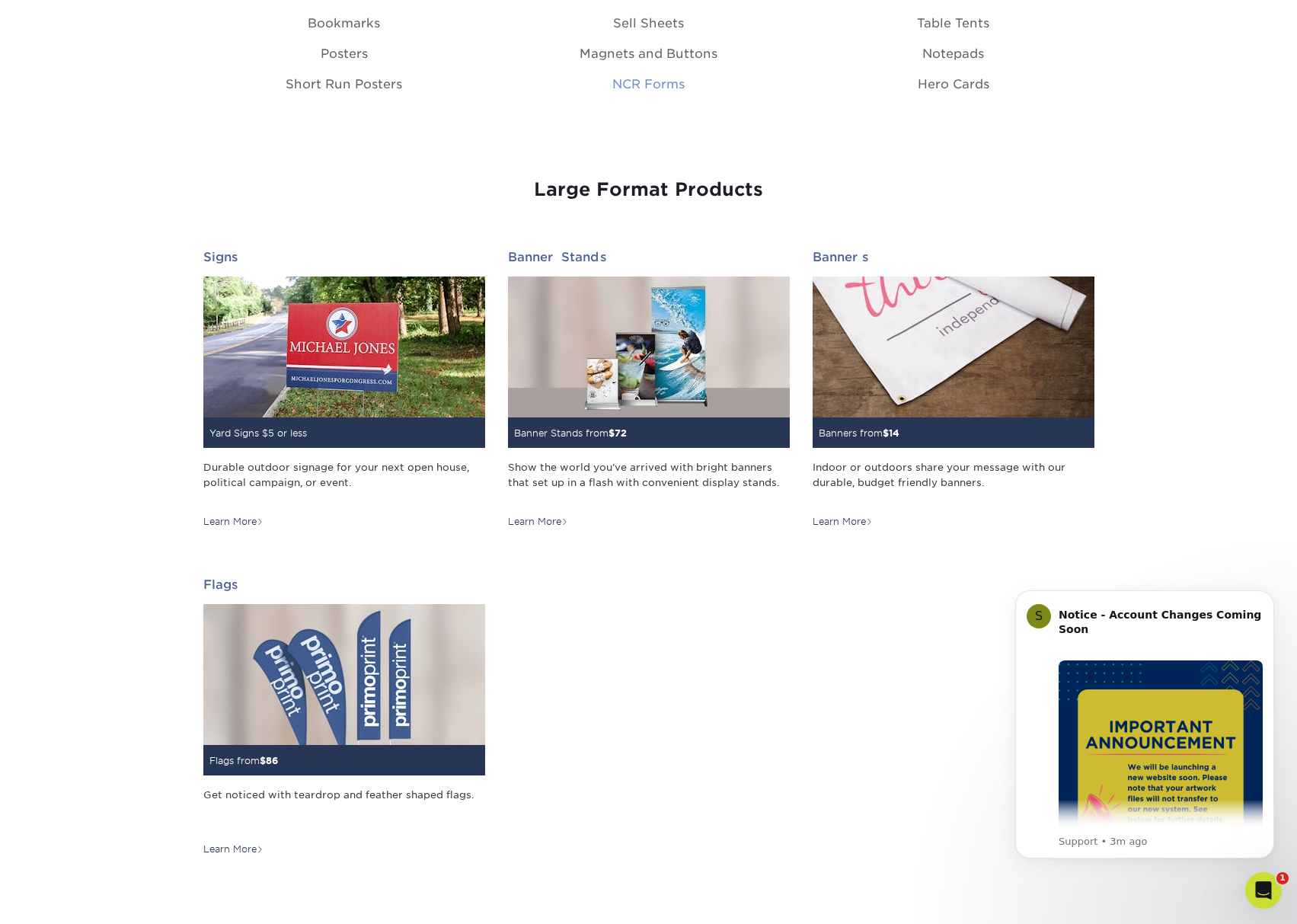
scroll to position [1979, 0]
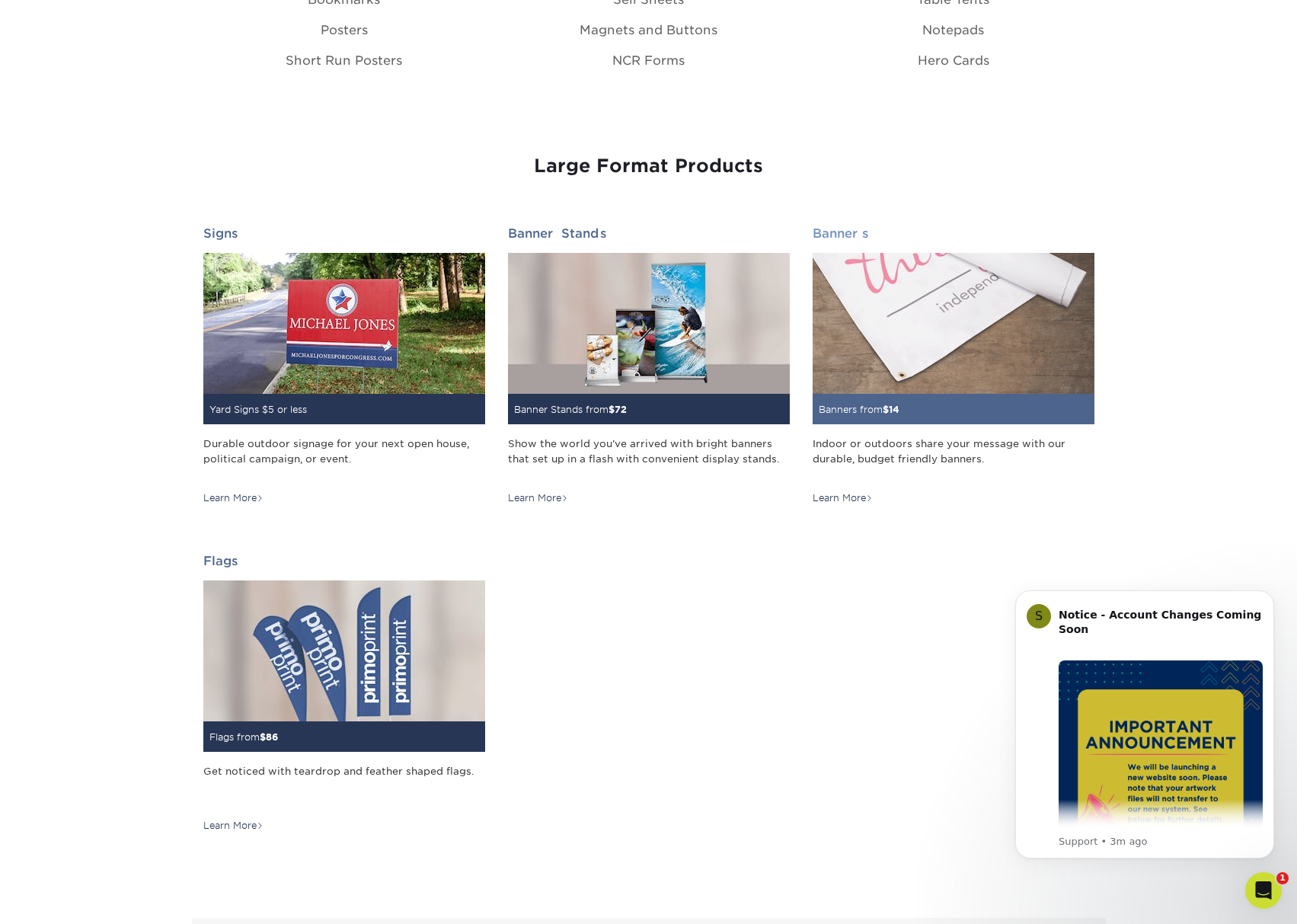
click at [935, 441] on div "Indoor or outdoors share your message with our durable, budget friendly banners." at bounding box center [953, 458] width 281 height 44
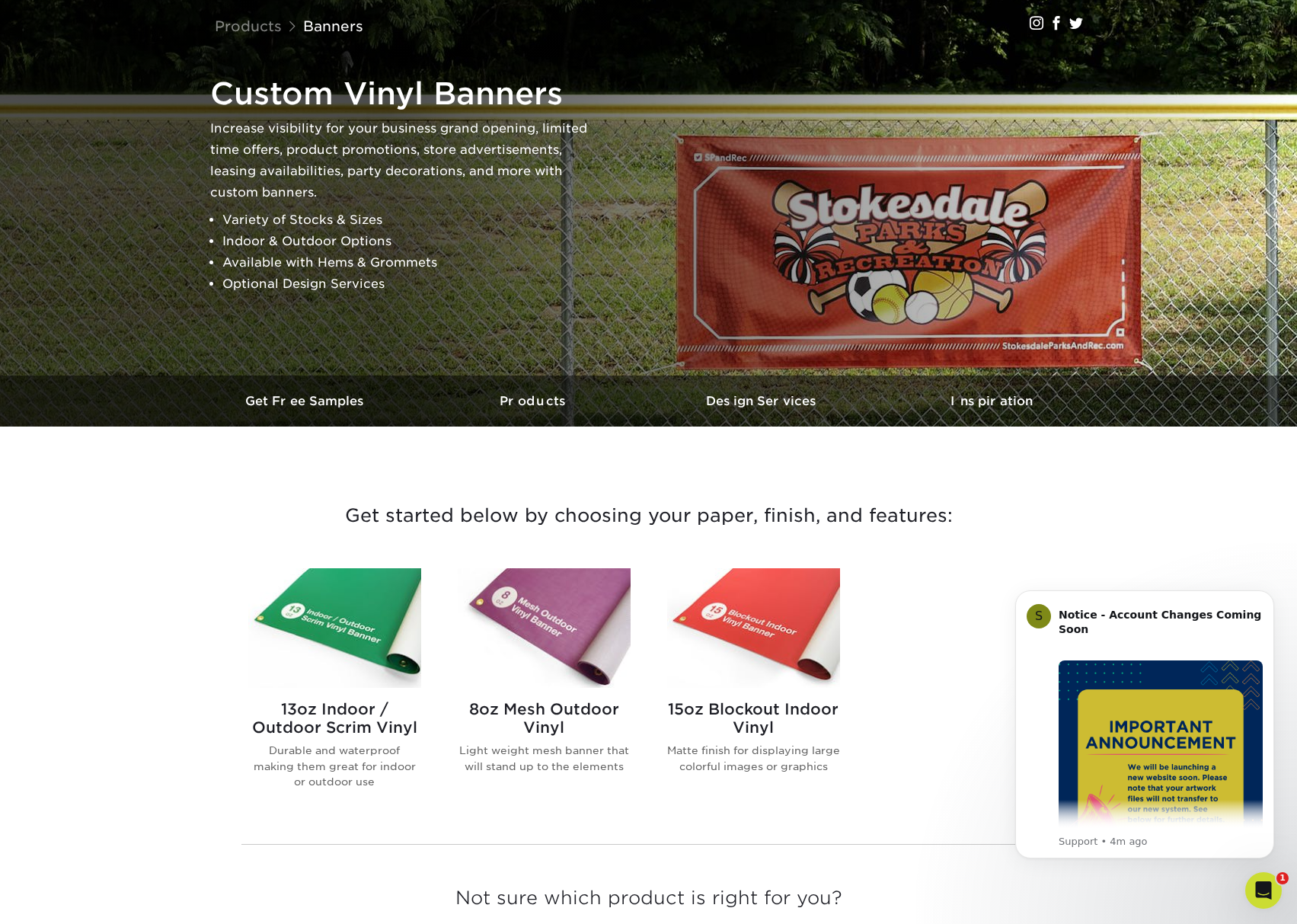
scroll to position [76, 0]
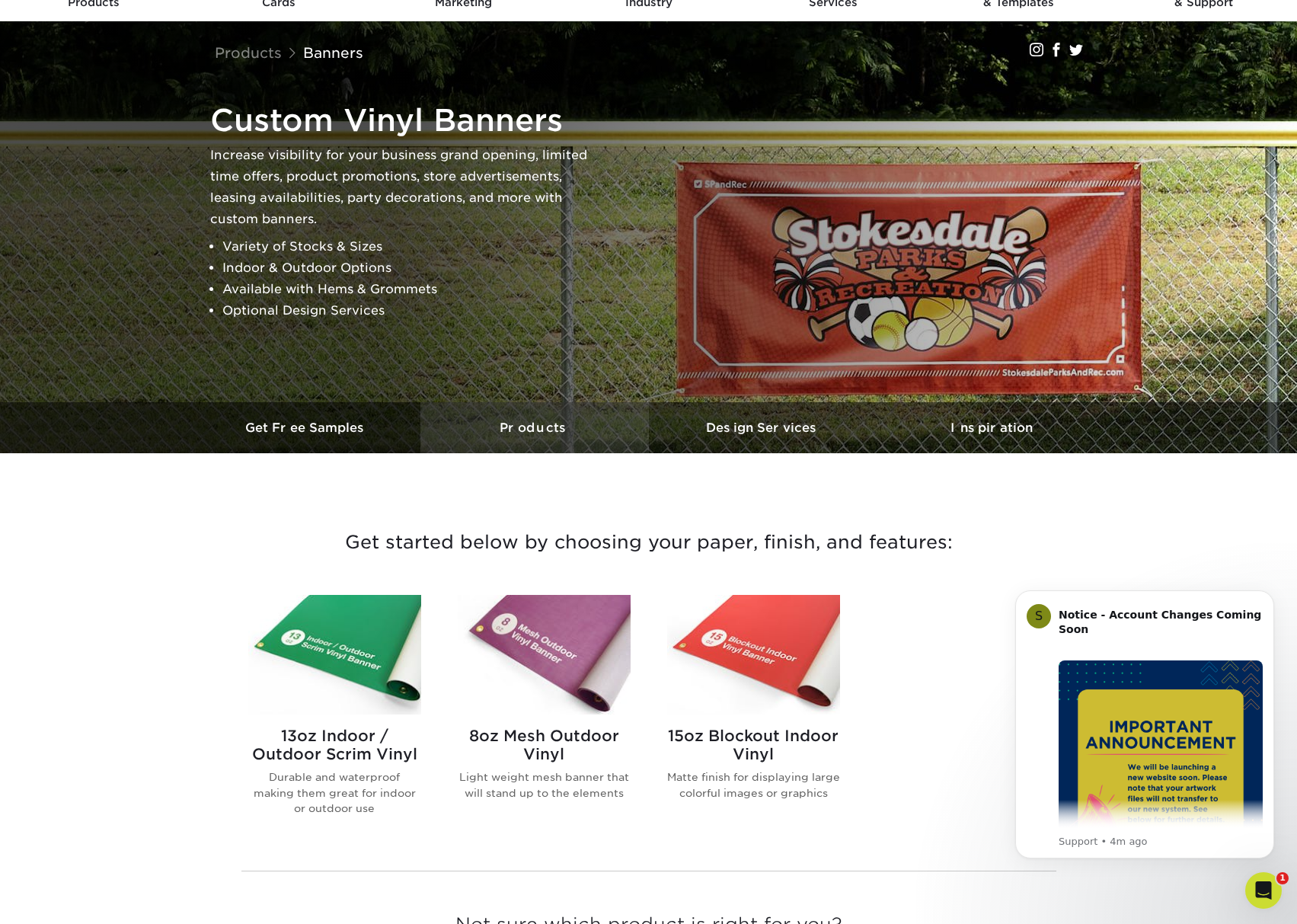
click at [548, 429] on h3 "Products" at bounding box center [534, 427] width 228 height 15
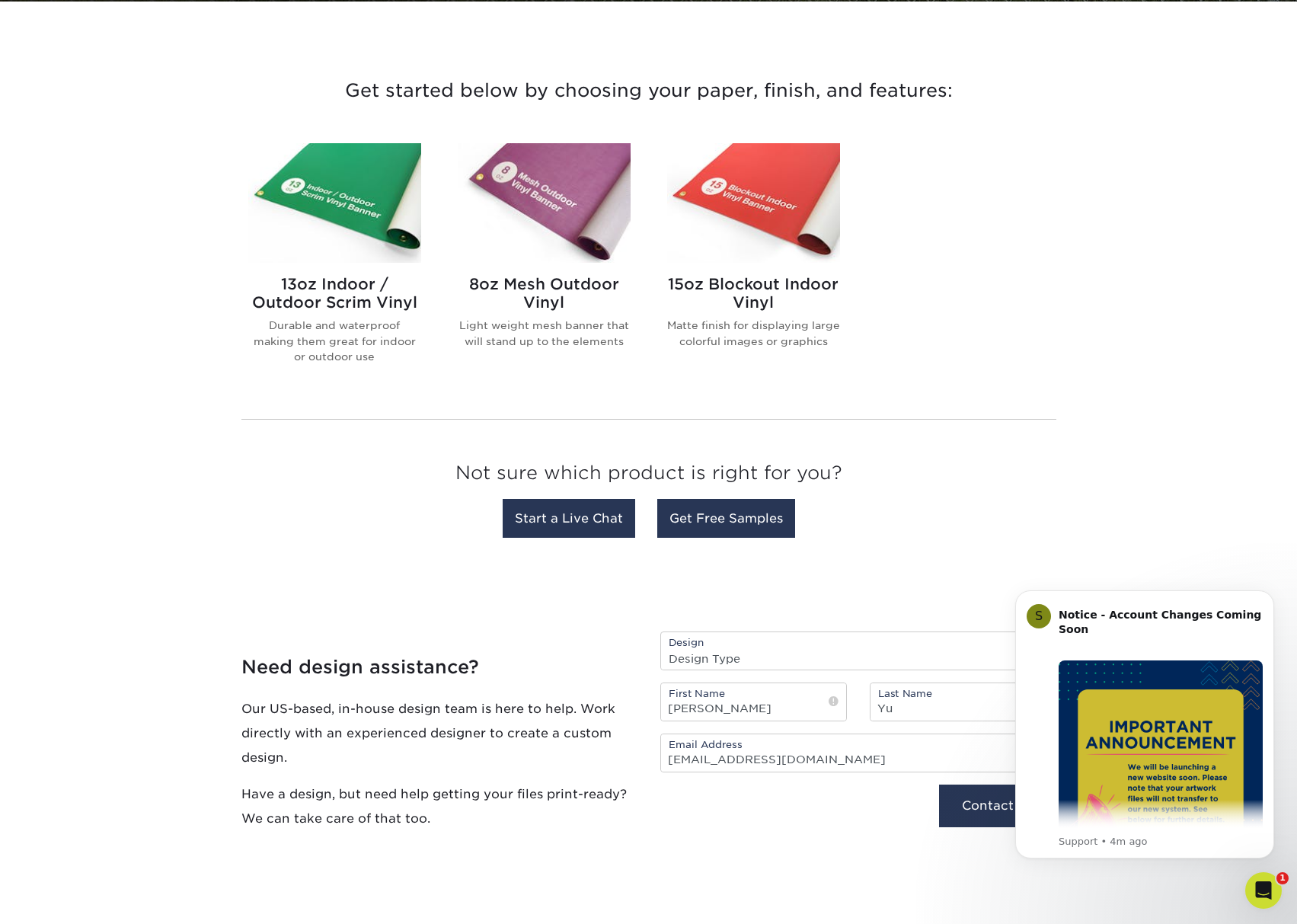
scroll to position [529, 0]
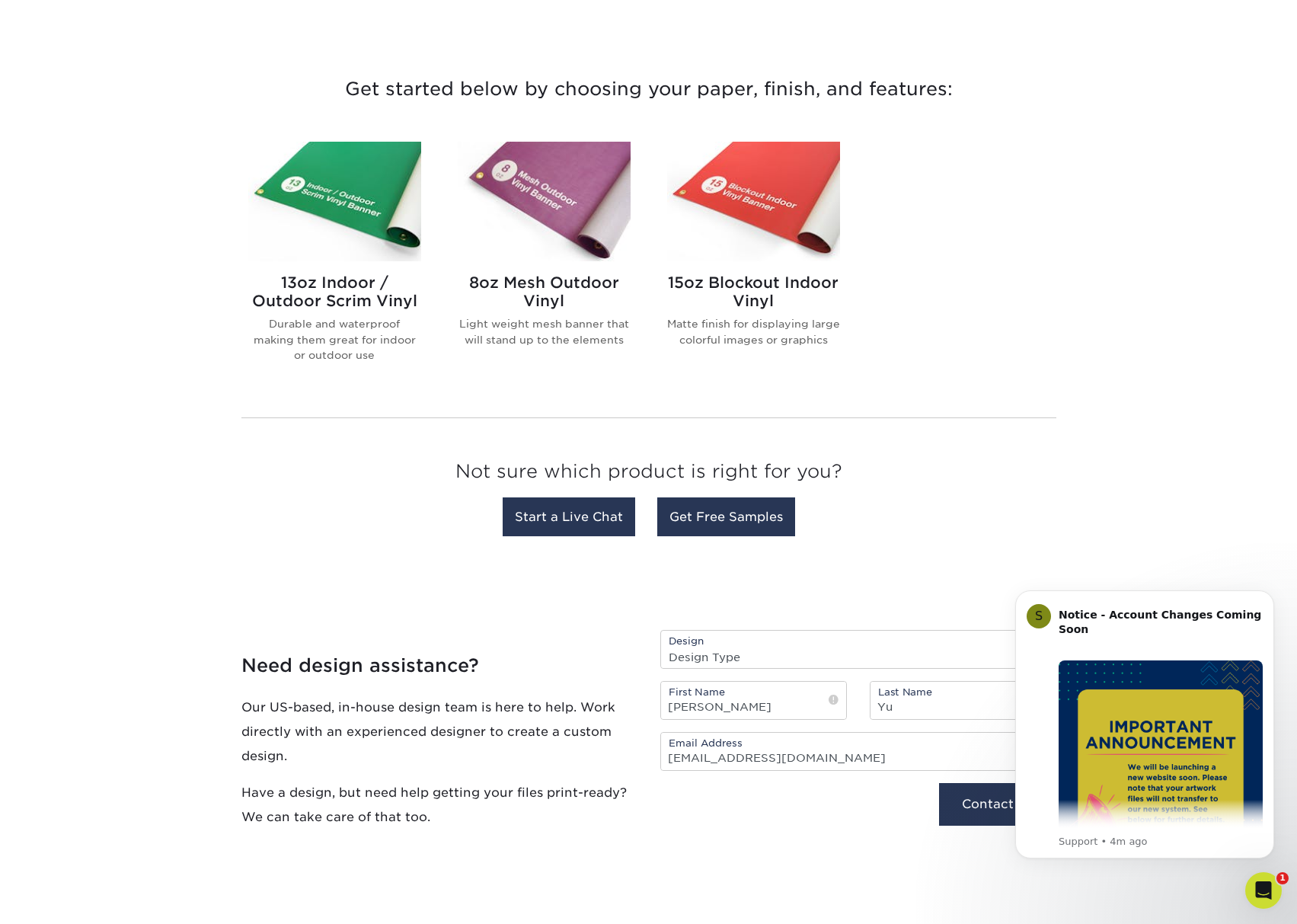
click at [558, 270] on div "8oz Mesh Outdoor Vinyl Light weight mesh banner that will stand up to the eleme…" at bounding box center [544, 317] width 173 height 111
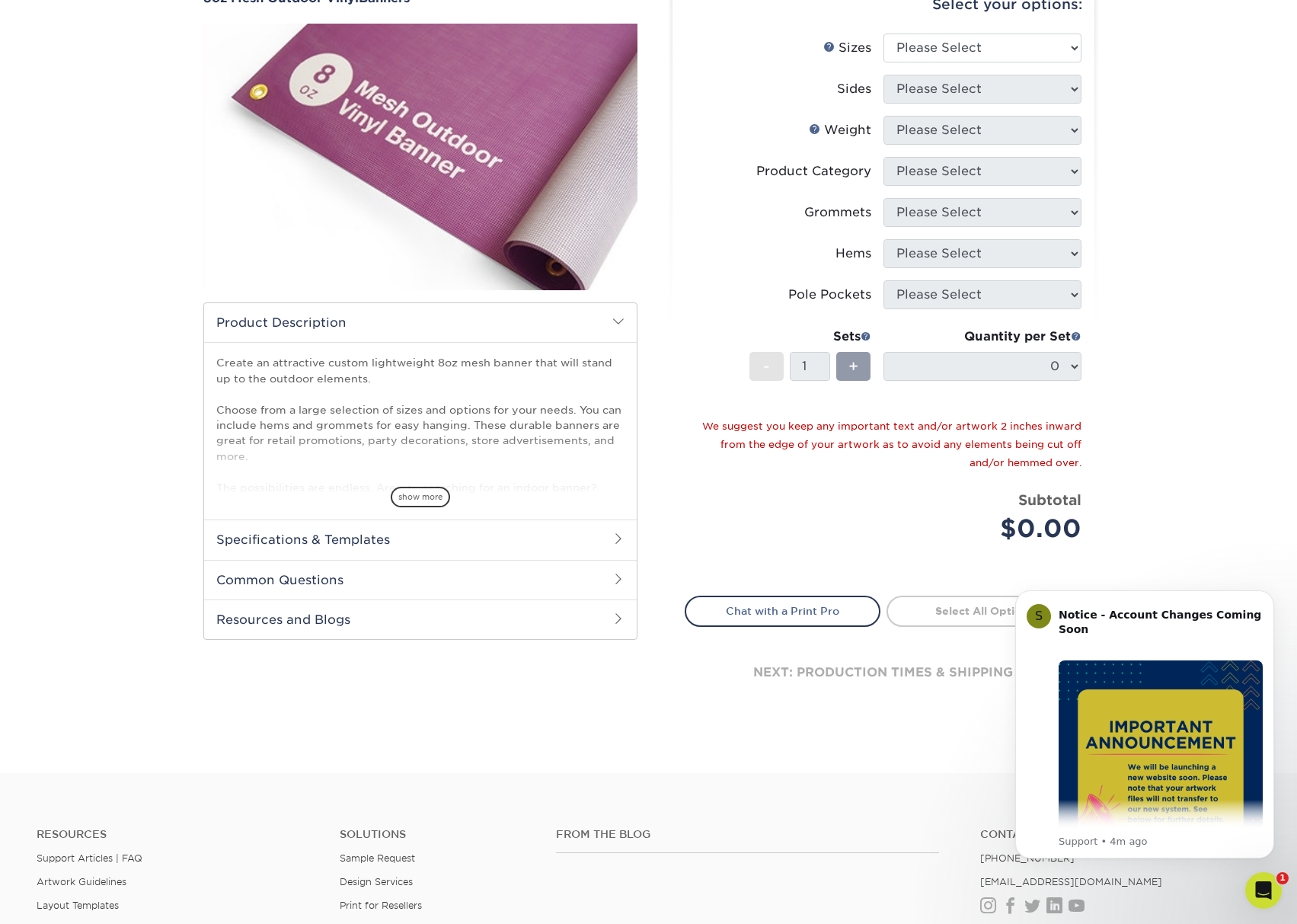
scroll to position [76, 0]
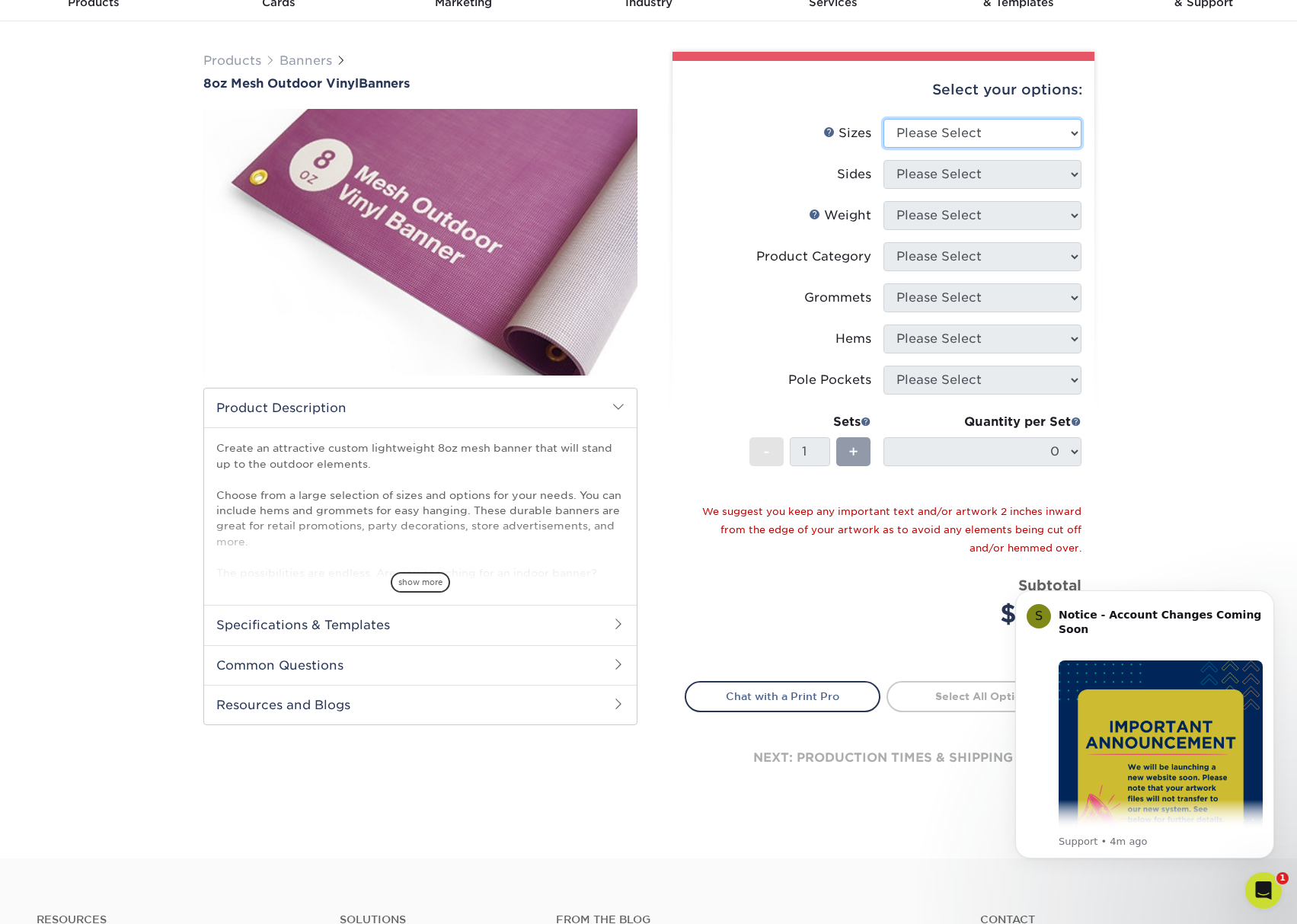
click at [985, 129] on select "Please Select 24" x 36" 24" x 48" 36" x 48" 36" x 60" 36" x 72" 36" x 96" 36" x…" at bounding box center [982, 132] width 198 height 29
select select "24.00x36.00"
click at [883, 118] on select "Please Select 24" x 36" 24" x 48" 36" x 48" 36" x 60" 36" x 72" 36" x 96" 36" x…" at bounding box center [982, 132] width 198 height 29
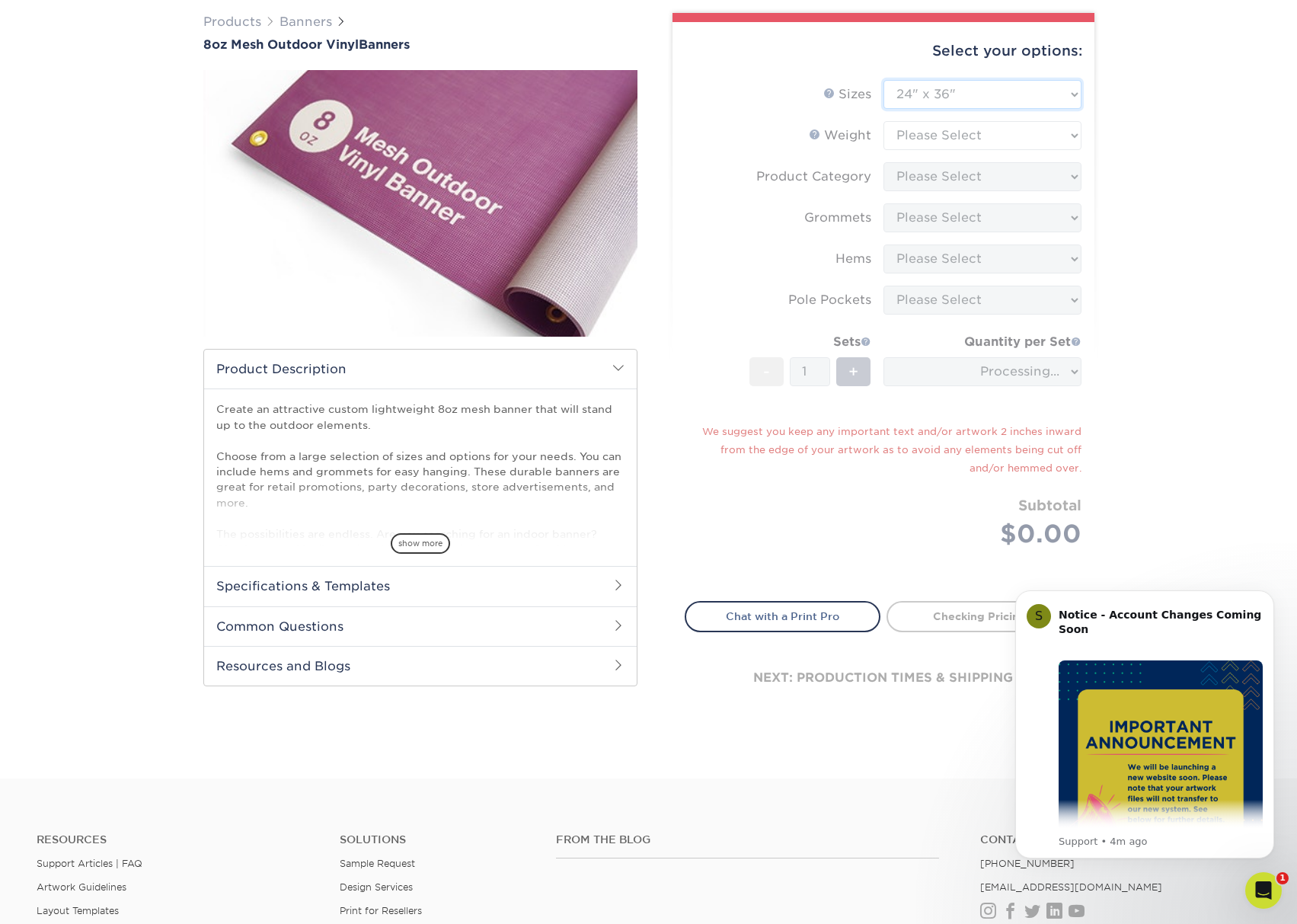
scroll to position [152, 0]
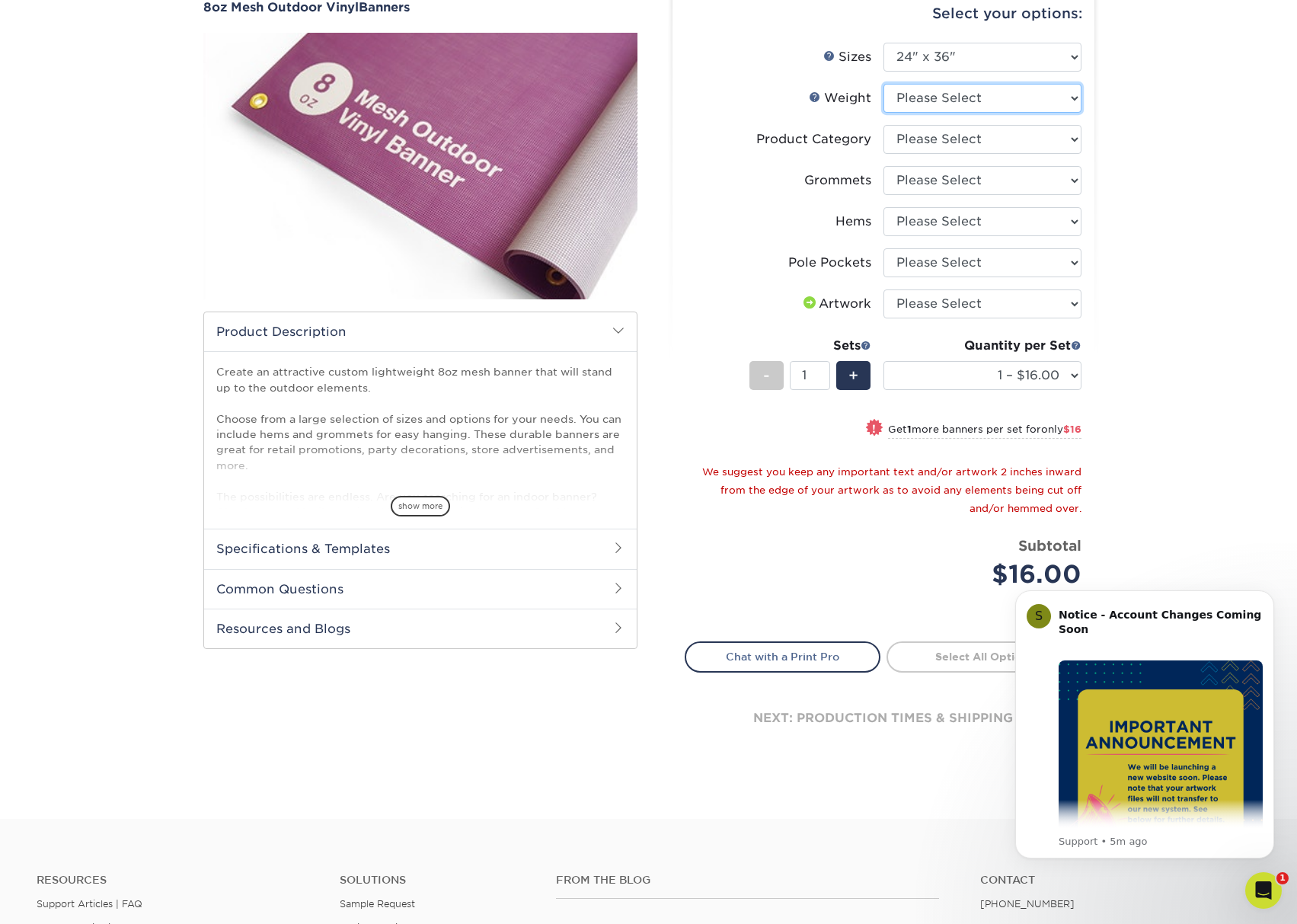
click at [989, 100] on select "Please Select 8OZMESH" at bounding box center [982, 98] width 198 height 29
select select "8OZMESH"
click at [883, 84] on select "Please Select 8OZMESH" at bounding box center [982, 98] width 198 height 29
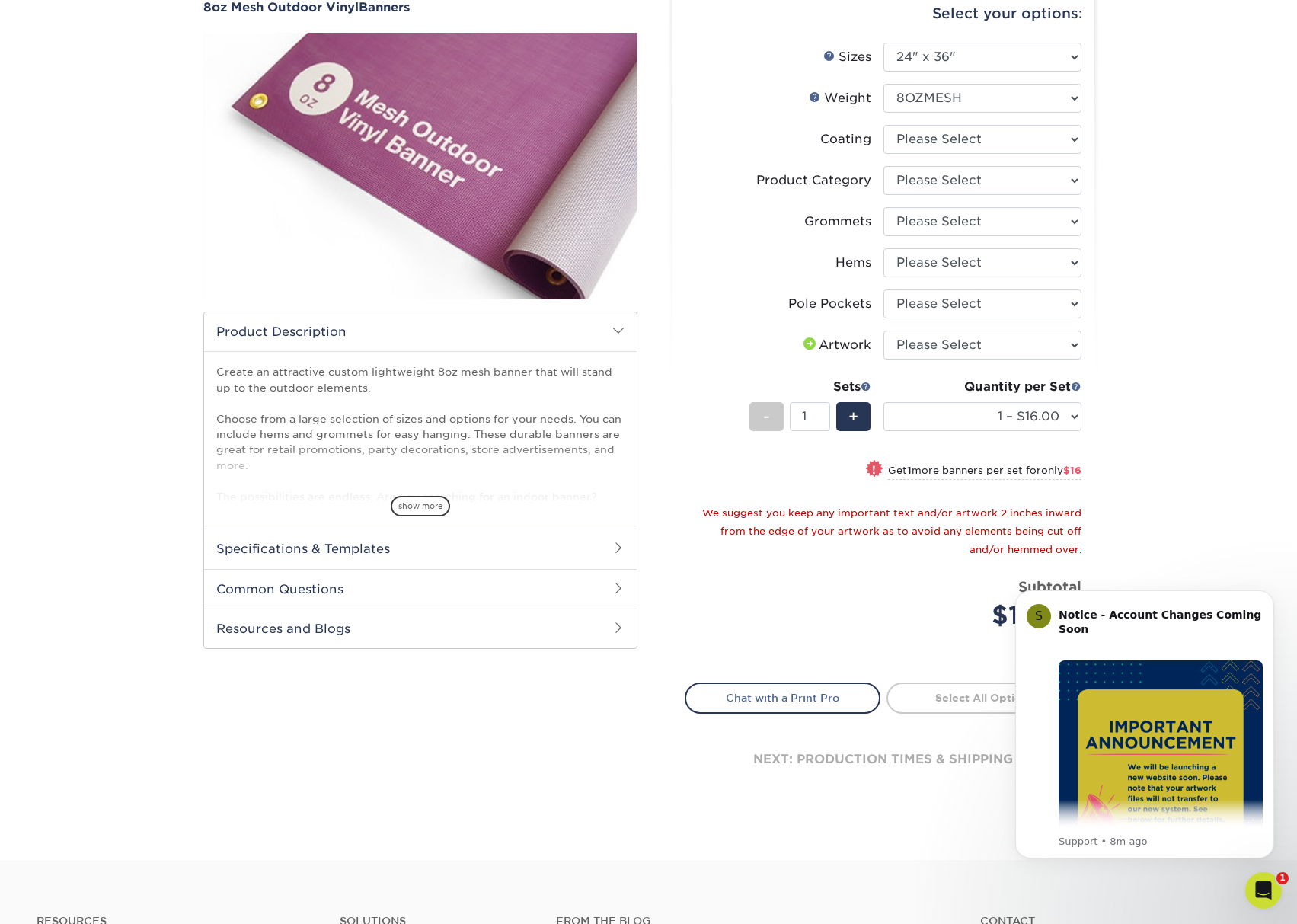
click at [33, 99] on div "Products Banners 8oz Mesh Outdoor Vinyl Banners Bleed: show more /" at bounding box center [648, 402] width 1297 height 914
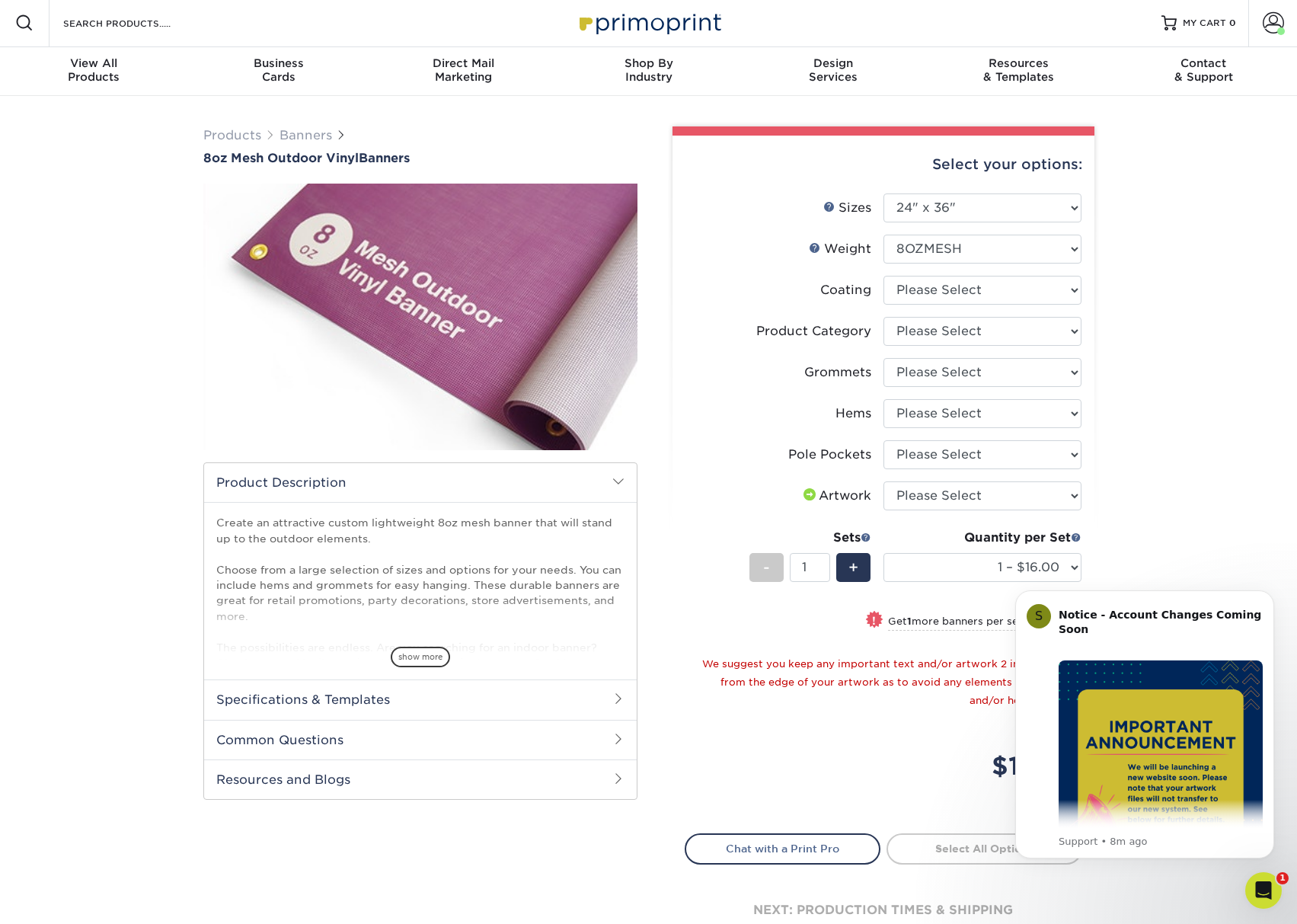
scroll to position [0, 0]
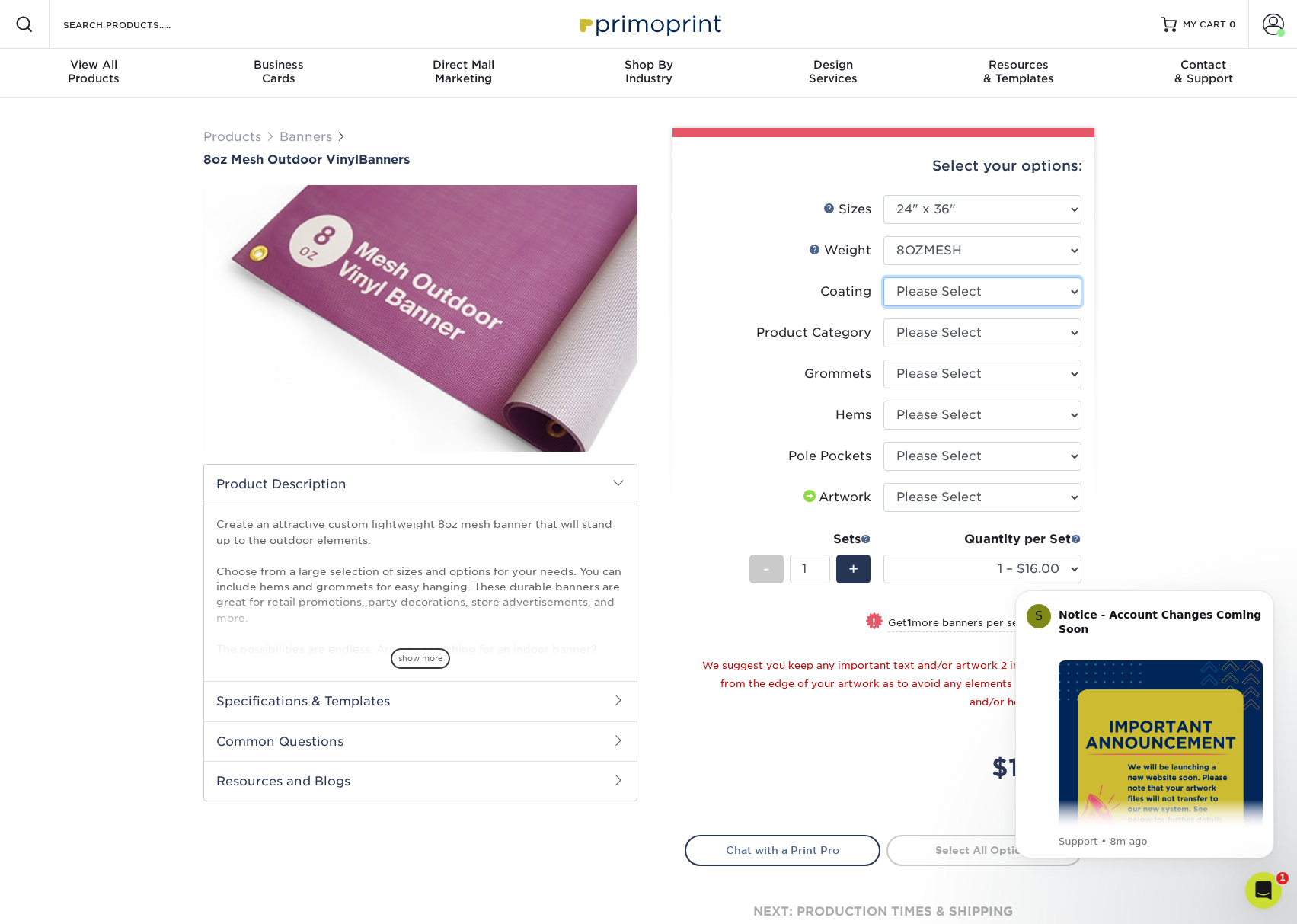
click at [957, 291] on select at bounding box center [982, 291] width 198 height 29
select select "3e7618de-abca-4bda-9f97-8b9129e913d8"
click at [883, 277] on select at bounding box center [982, 291] width 198 height 29
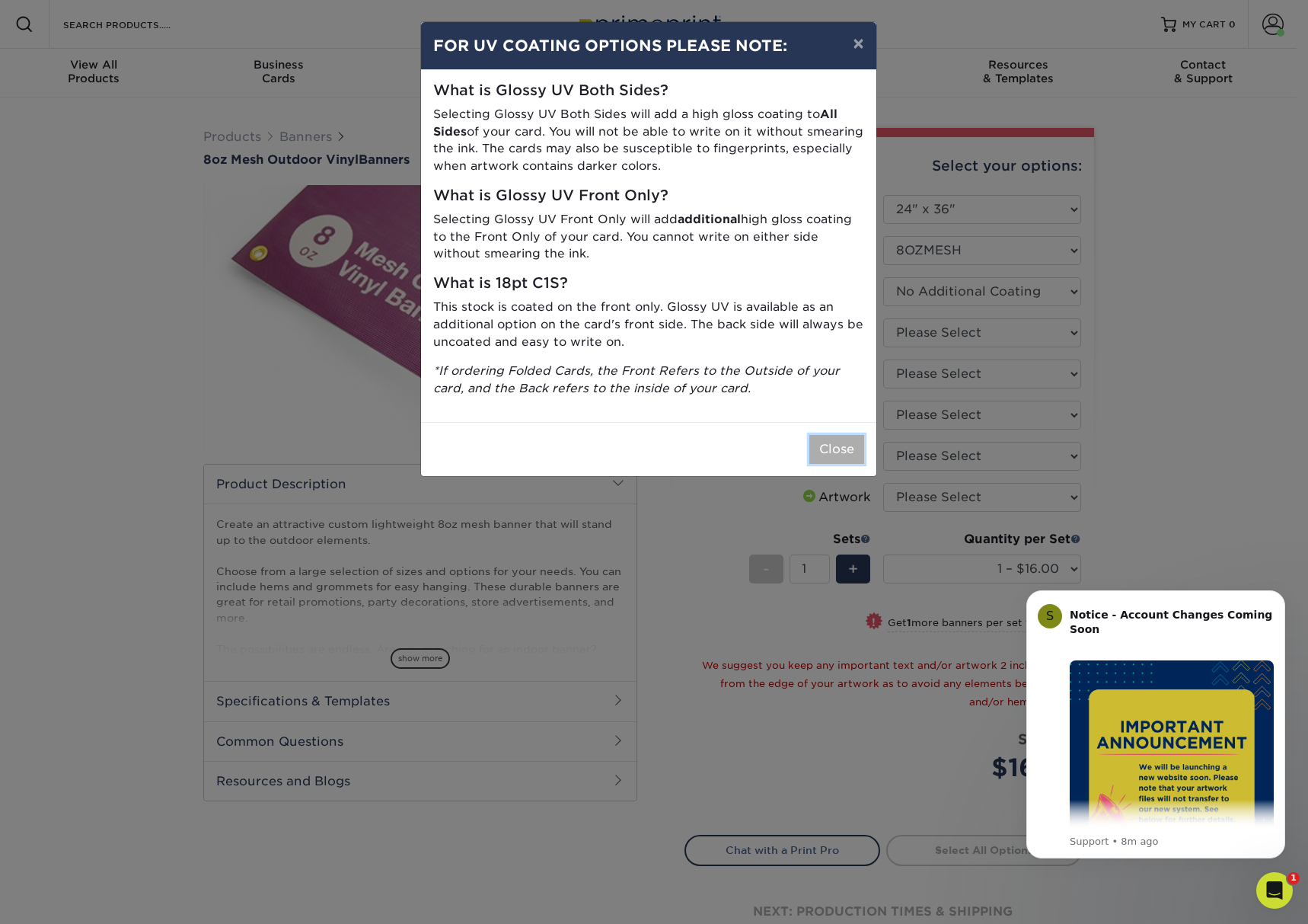
click at [837, 450] on button "Close" at bounding box center [837, 448] width 55 height 29
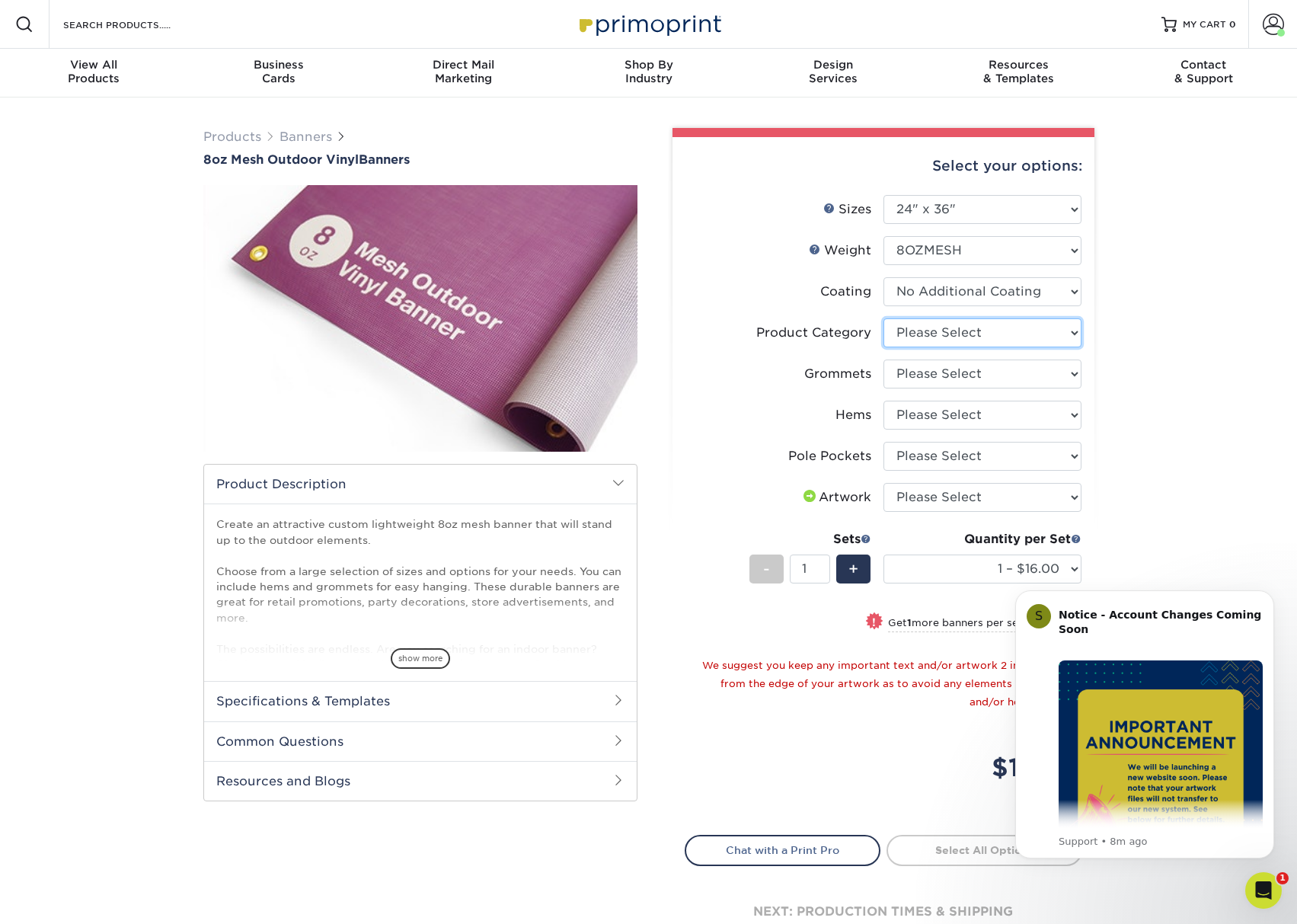
click at [967, 327] on select "Please Select 8oz Mesh Banner" at bounding box center [982, 332] width 198 height 29
select select "fb3711ff-1725-42e1-bc4f-134fa5e422b0"
click at [883, 318] on select "Please Select 8oz Mesh Banner" at bounding box center [982, 332] width 198 height 29
click at [951, 380] on select "Please Select No Grommets Yes, Grommet All 4 Corners Yes, Grommets Every 2 ft." at bounding box center [982, 373] width 198 height 29
click at [883, 359] on select "Please Select No Grommets Yes, Grommet All 4 Corners Yes, Grommets Every 2 ft." at bounding box center [982, 373] width 198 height 29
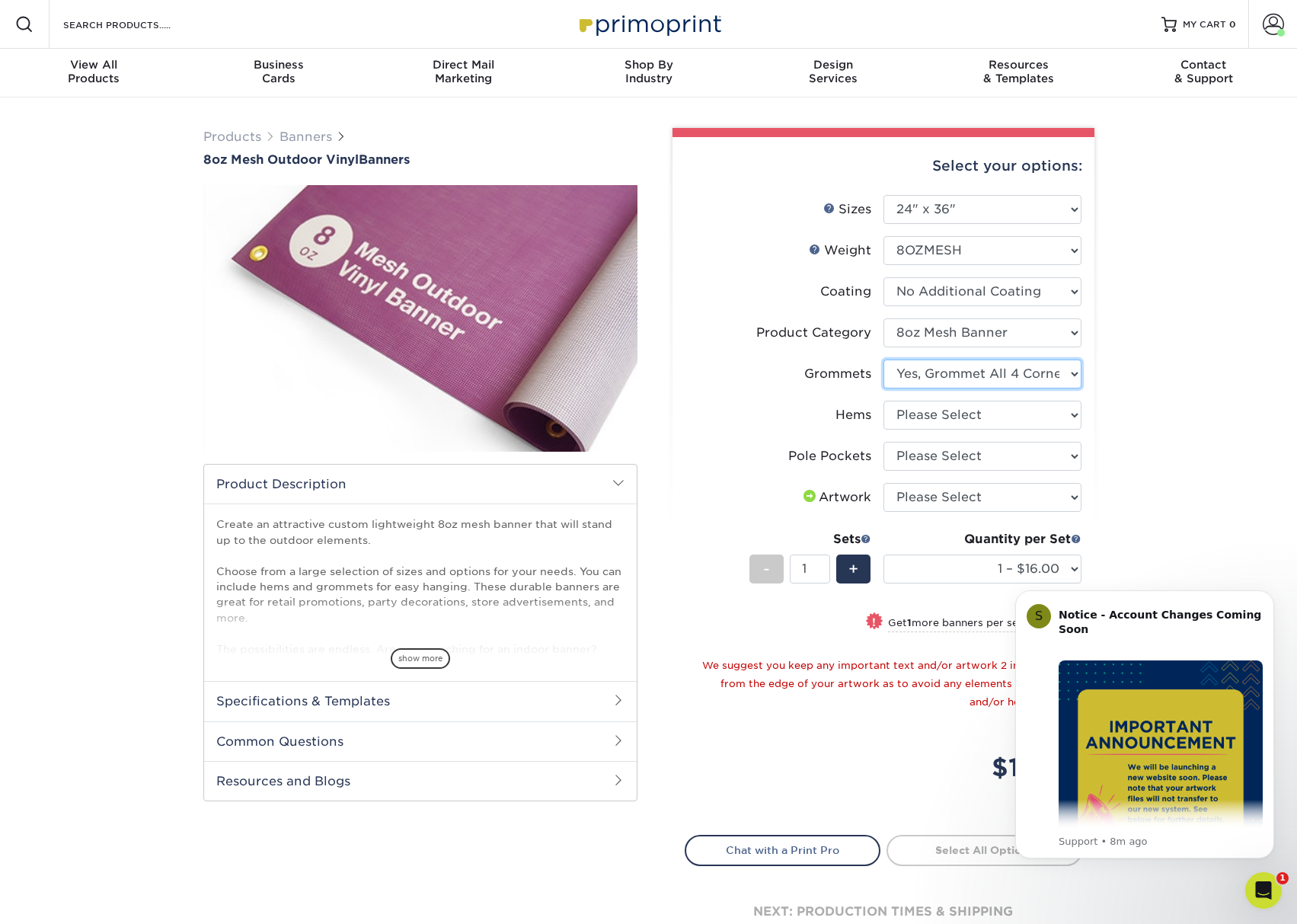
click at [1025, 371] on select "Please Select No Grommets Yes, Grommet All 4 Corners Yes, Grommets Every 2 ft." at bounding box center [982, 373] width 198 height 29
click at [1130, 449] on div "Products Banners 8oz Mesh Outdoor Vinyl Banners Bleed: show more /" at bounding box center [648, 555] width 1297 height 914
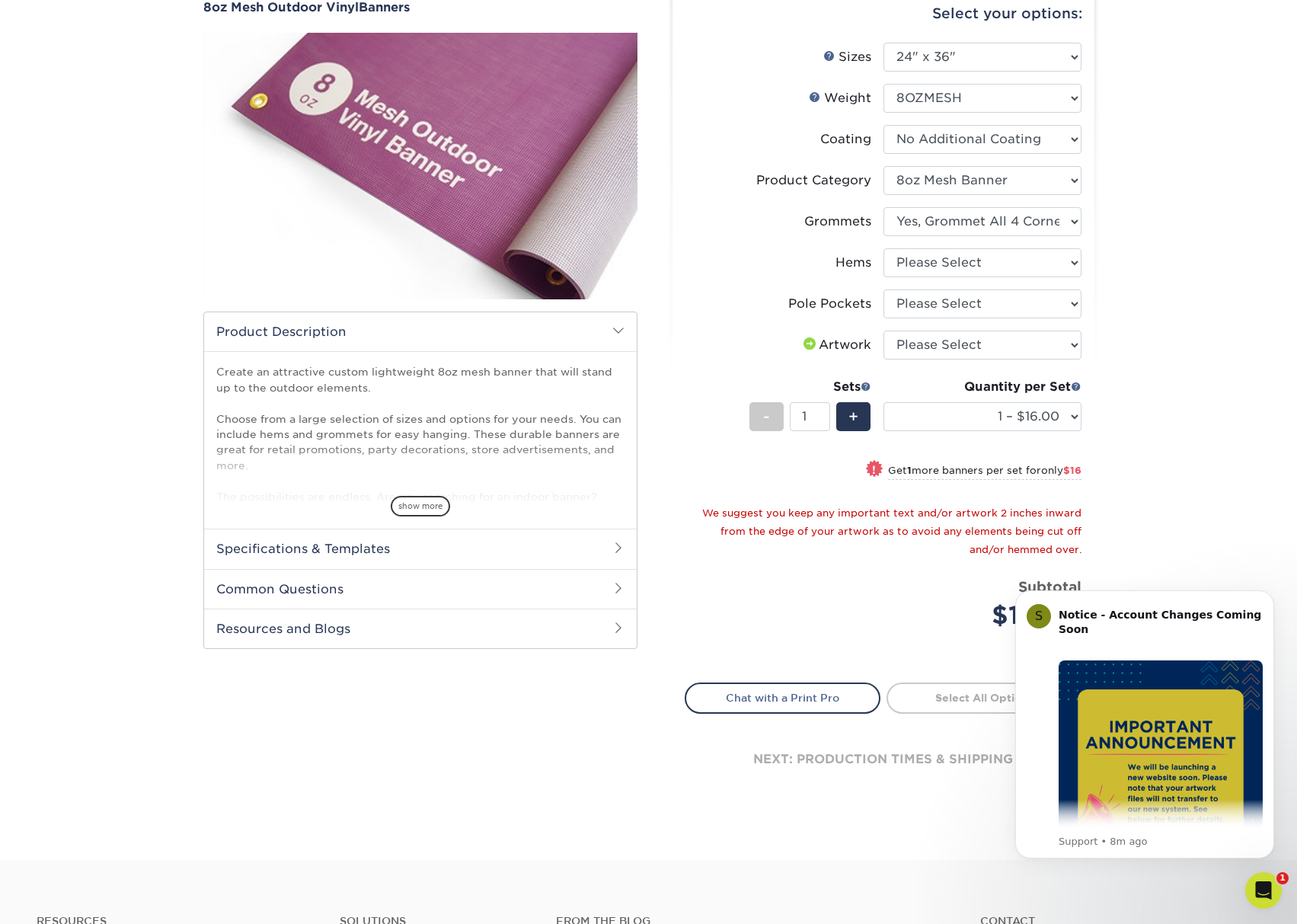
scroll to position [228, 0]
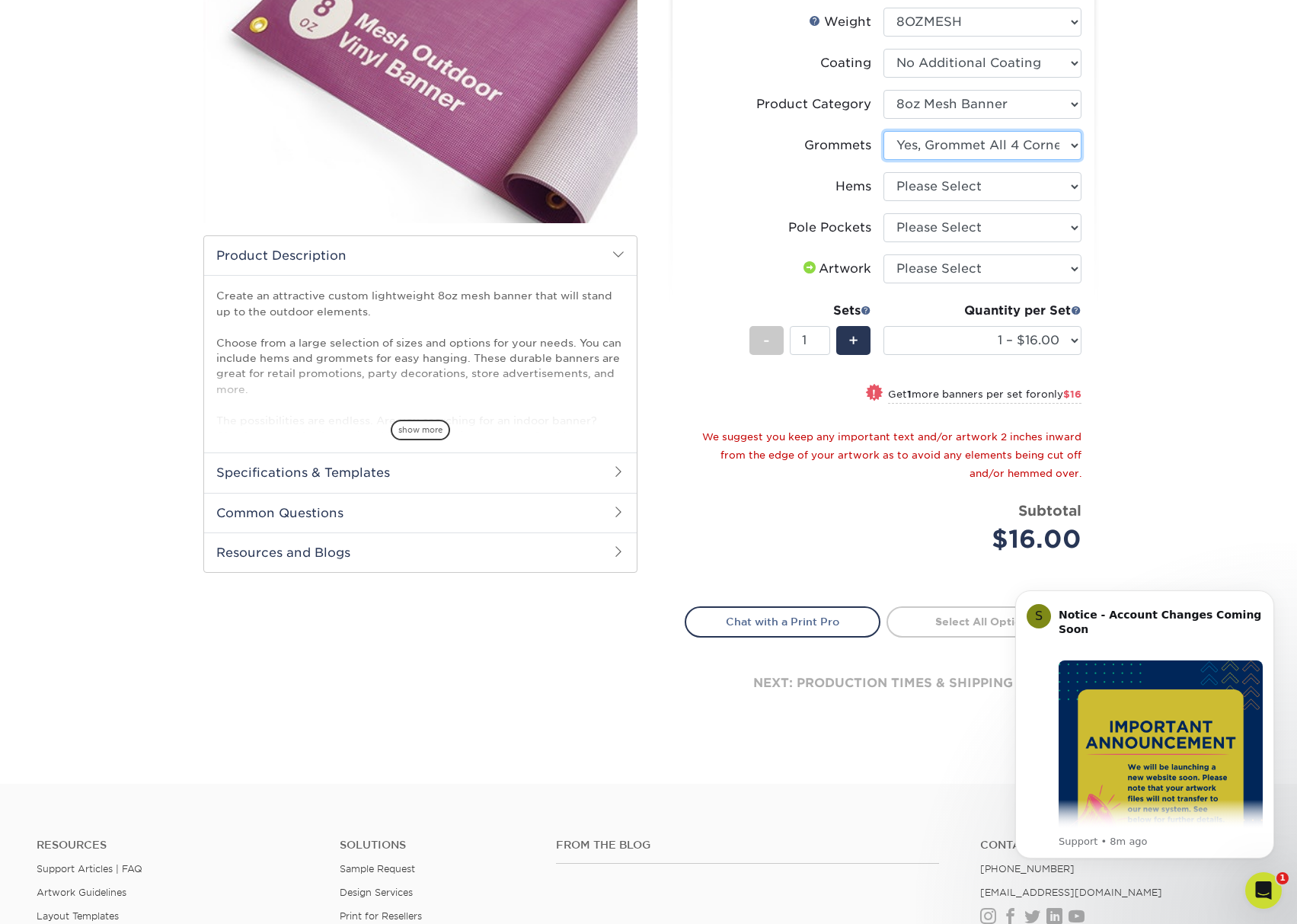
click at [985, 152] on select "Please Select No Grommets Yes, Grommet All 4 Corners Yes, Grommets Every 2 ft." at bounding box center [982, 145] width 198 height 29
select select "844af484-45a3-48a0-88de-19e51b139d69"
click at [883, 131] on select "Please Select No Grommets Yes, Grommet All 4 Corners Yes, Grommets Every 2 ft." at bounding box center [982, 145] width 198 height 29
click at [991, 190] on select "Please Select No Hems/Pole Pockets Yes, Hems Top and Bottom Only Yes, Hems All …" at bounding box center [982, 186] width 198 height 29
select select "4e4ebf09-664b-4b70-8385-b564872d2e90"
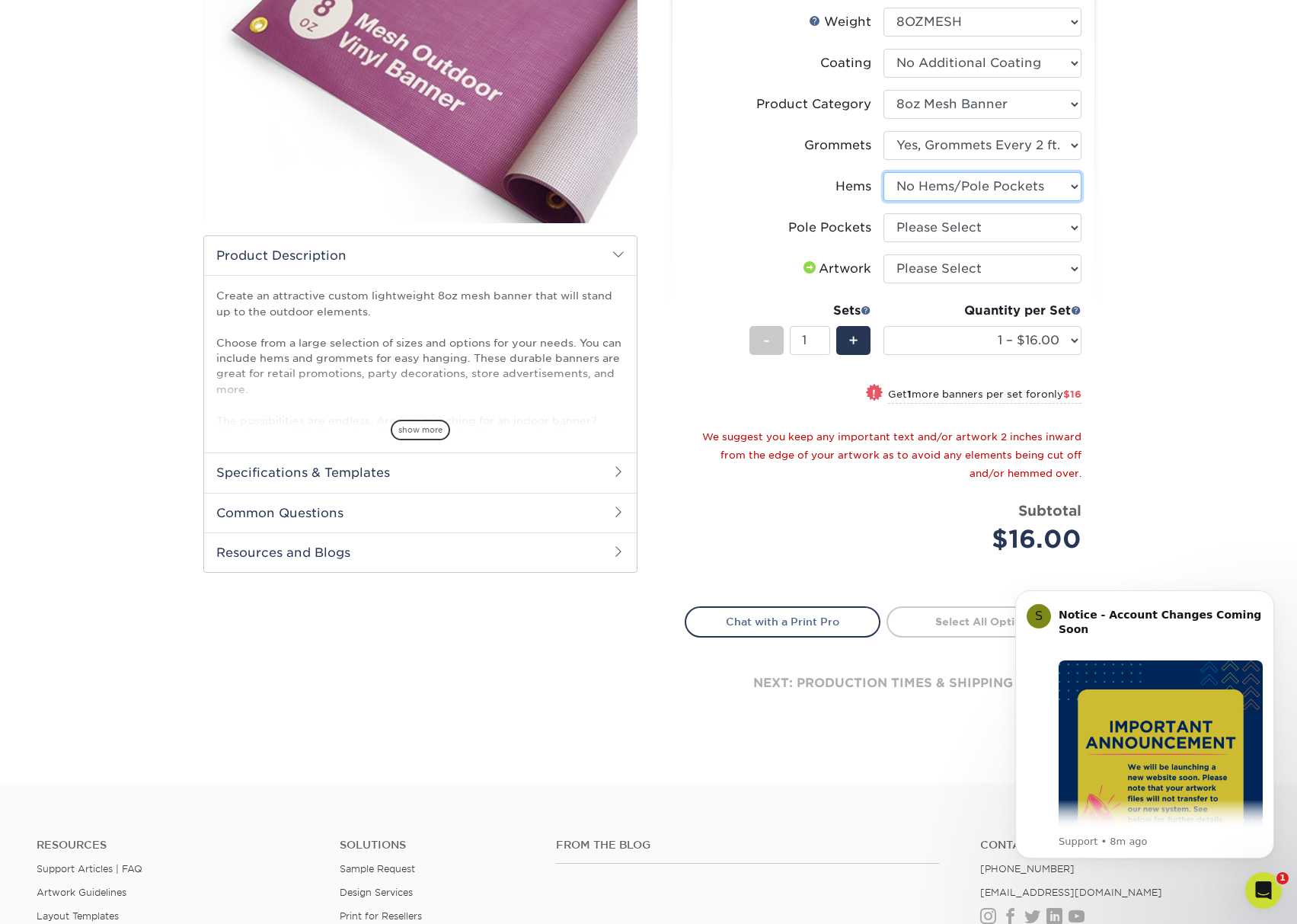
click at [883, 172] on select "Please Select No Hems/Pole Pockets Yes, Hems Top and Bottom Only Yes, Hems All …" at bounding box center [982, 186] width 198 height 29
click at [991, 219] on select "Please Select No Pole Pockets 2 in. Left and Right 2 in. Top and Bottom 4 in. L…" at bounding box center [982, 227] width 198 height 29
select select "462c5fe9-21e9-49a0-afb4-1c6e8664fe13"
click at [883, 213] on select "Please Select No Pole Pockets 2 in. Left and Right 2 in. Top and Bottom 4 in. L…" at bounding box center [982, 227] width 198 height 29
click at [989, 258] on select "Please Select I will upload files I need a design - $50" at bounding box center [982, 269] width 198 height 29
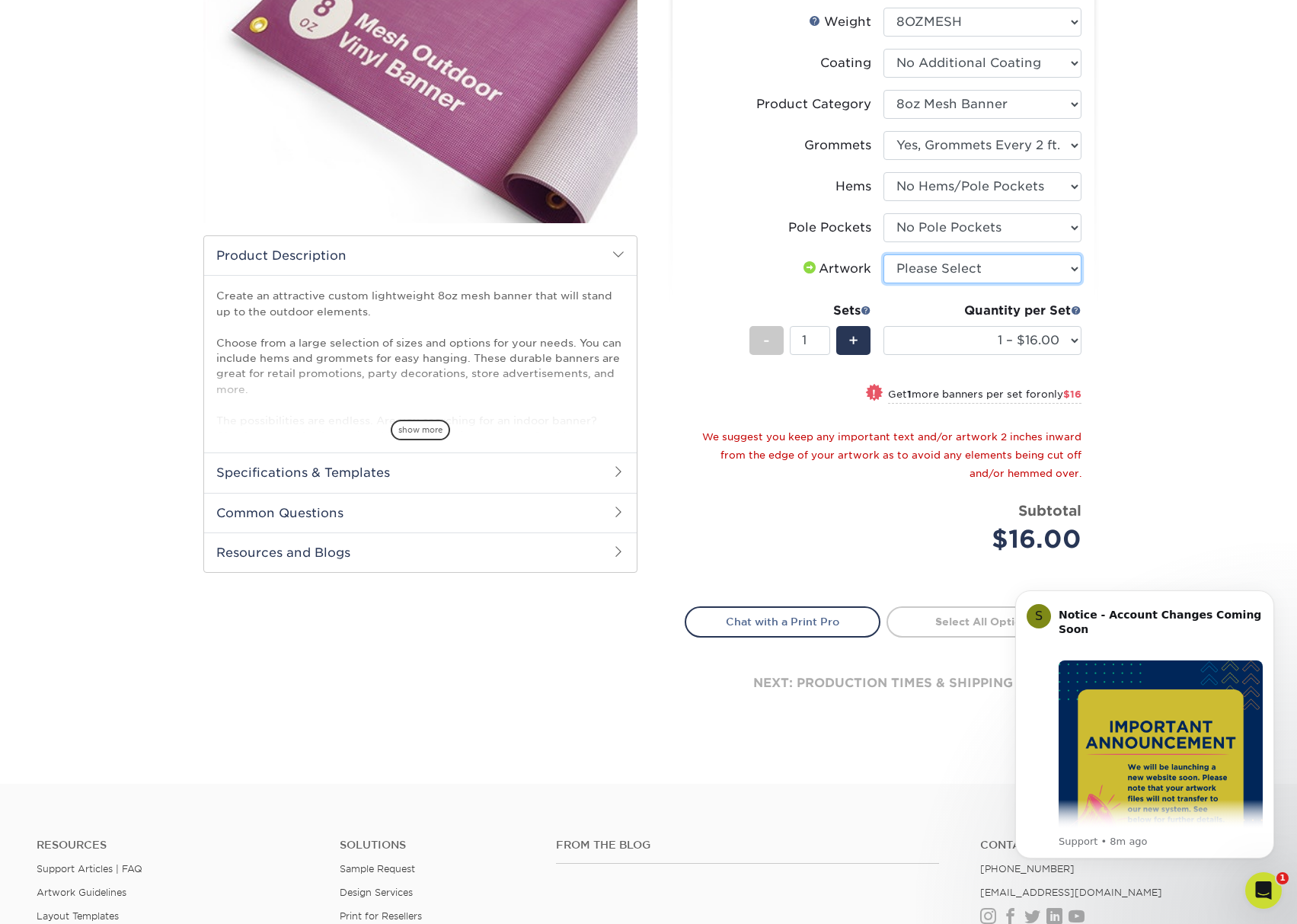
select select "upload"
click at [883, 255] on select "Please Select I will upload files I need a design - $50" at bounding box center [982, 269] width 198 height 29
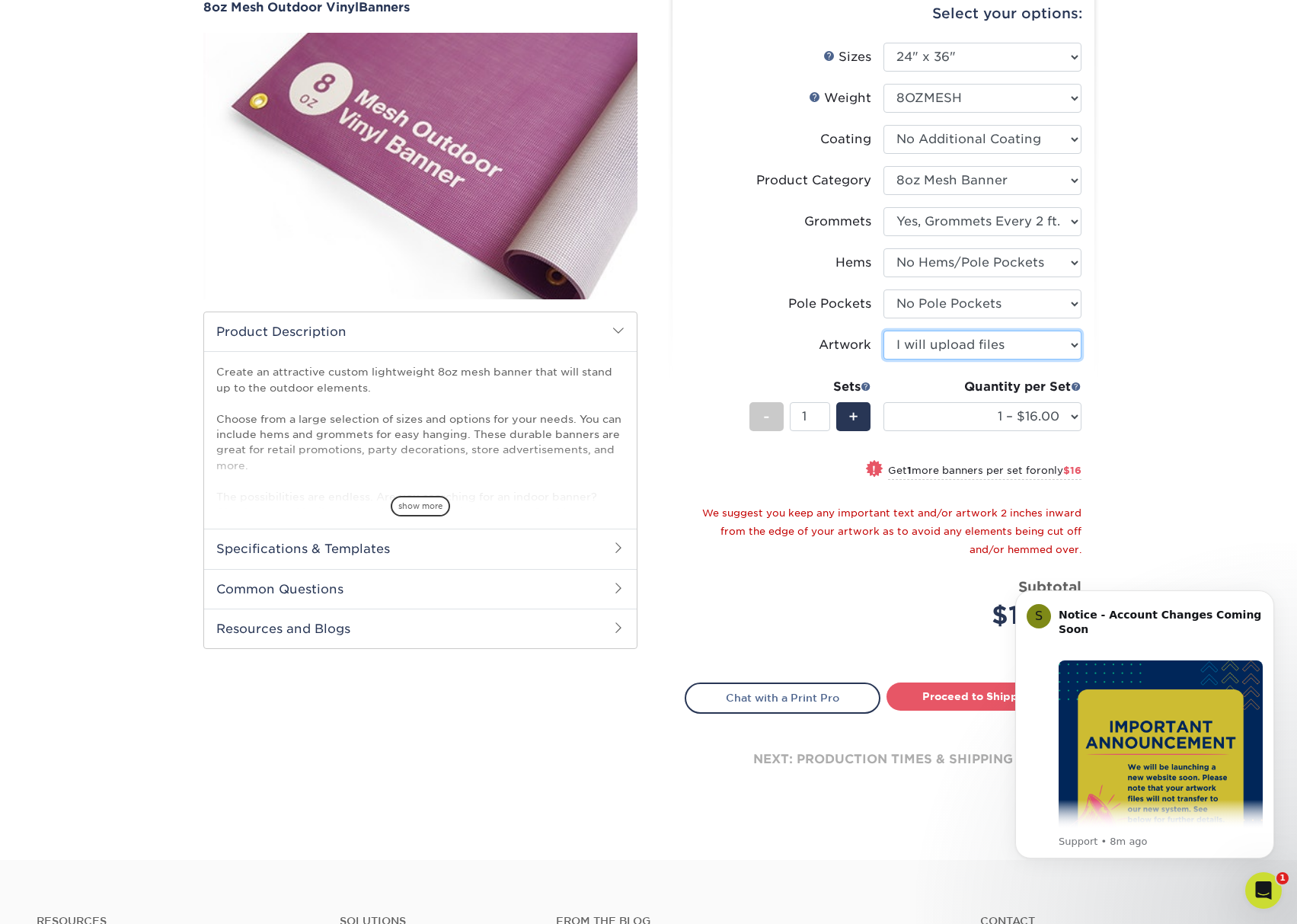
scroll to position [0, 0]
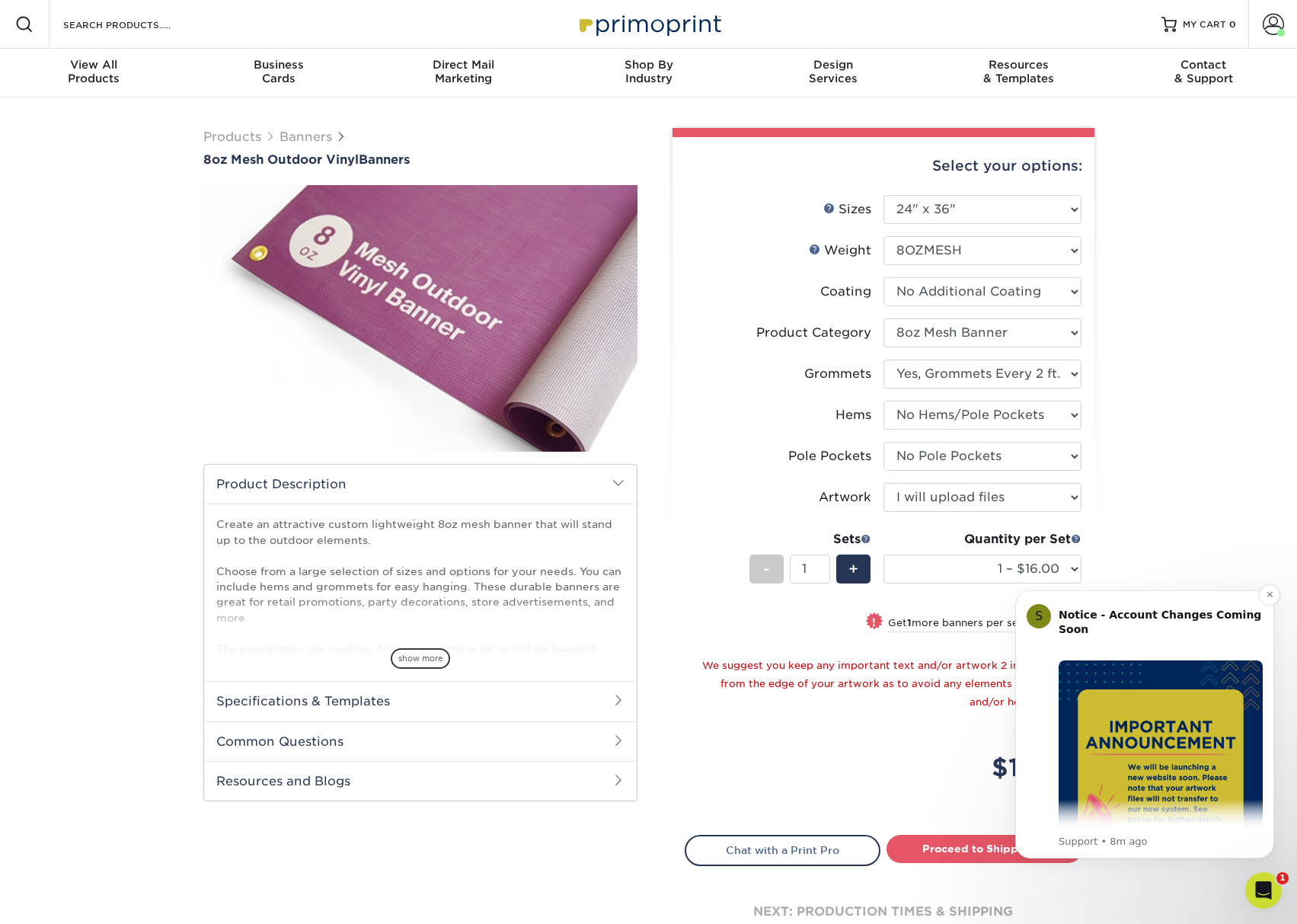
click at [1130, 834] on p "Support • 8m ago" at bounding box center [1160, 841] width 204 height 14
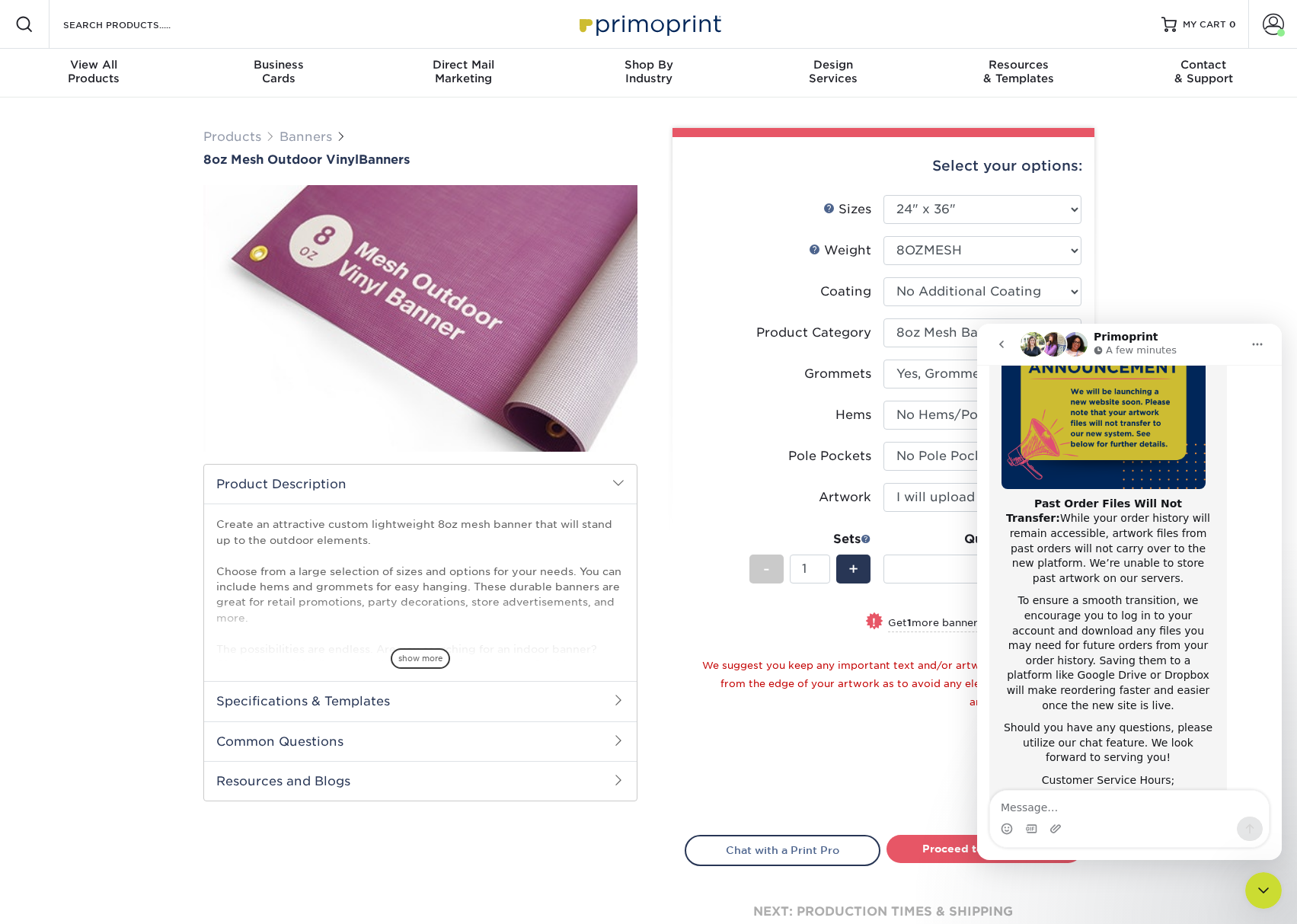
scroll to position [204, 0]
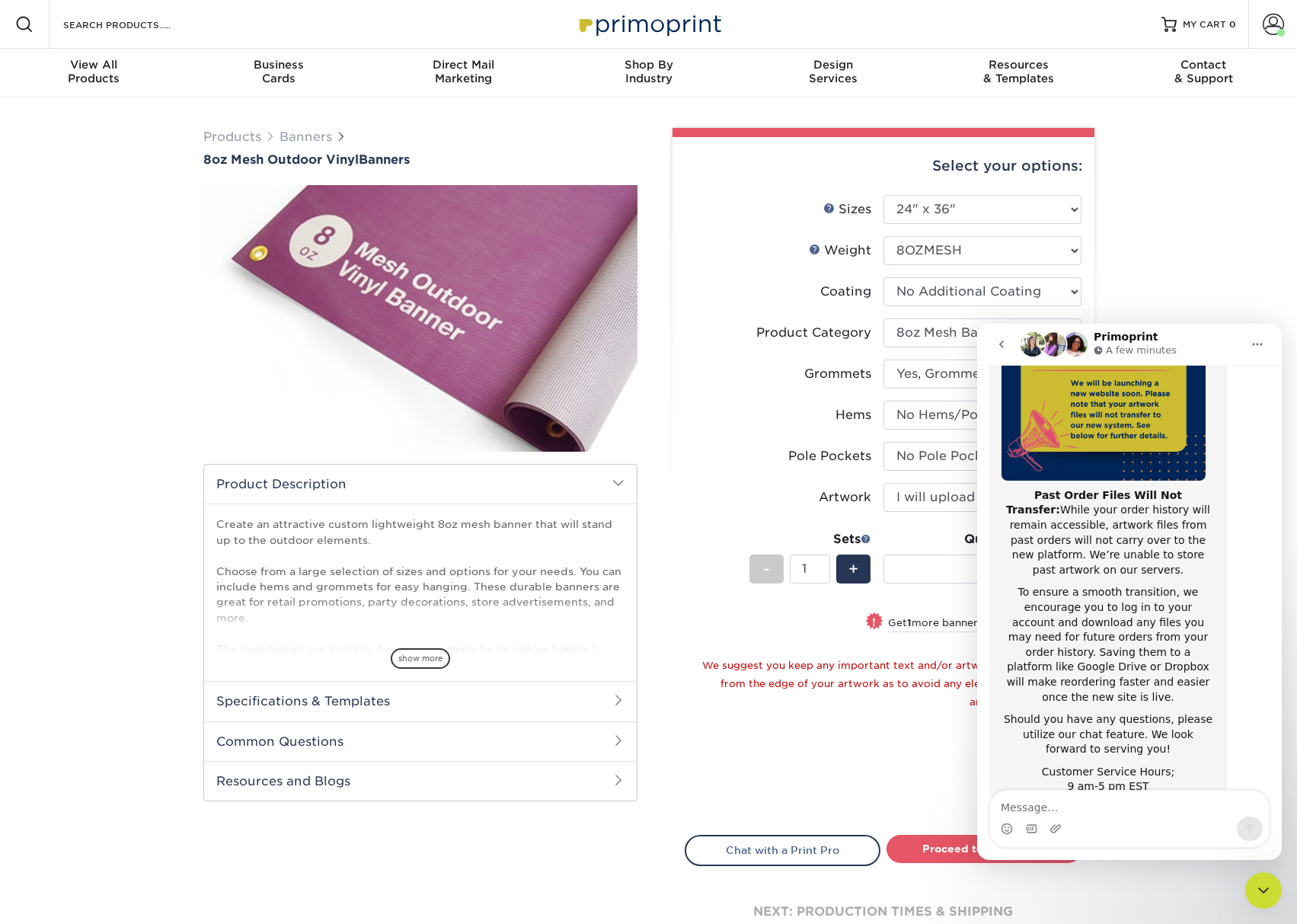
click at [1137, 798] on textarea "Message…" at bounding box center [1129, 804] width 278 height 26
type textarea "Will account credits carry over?"
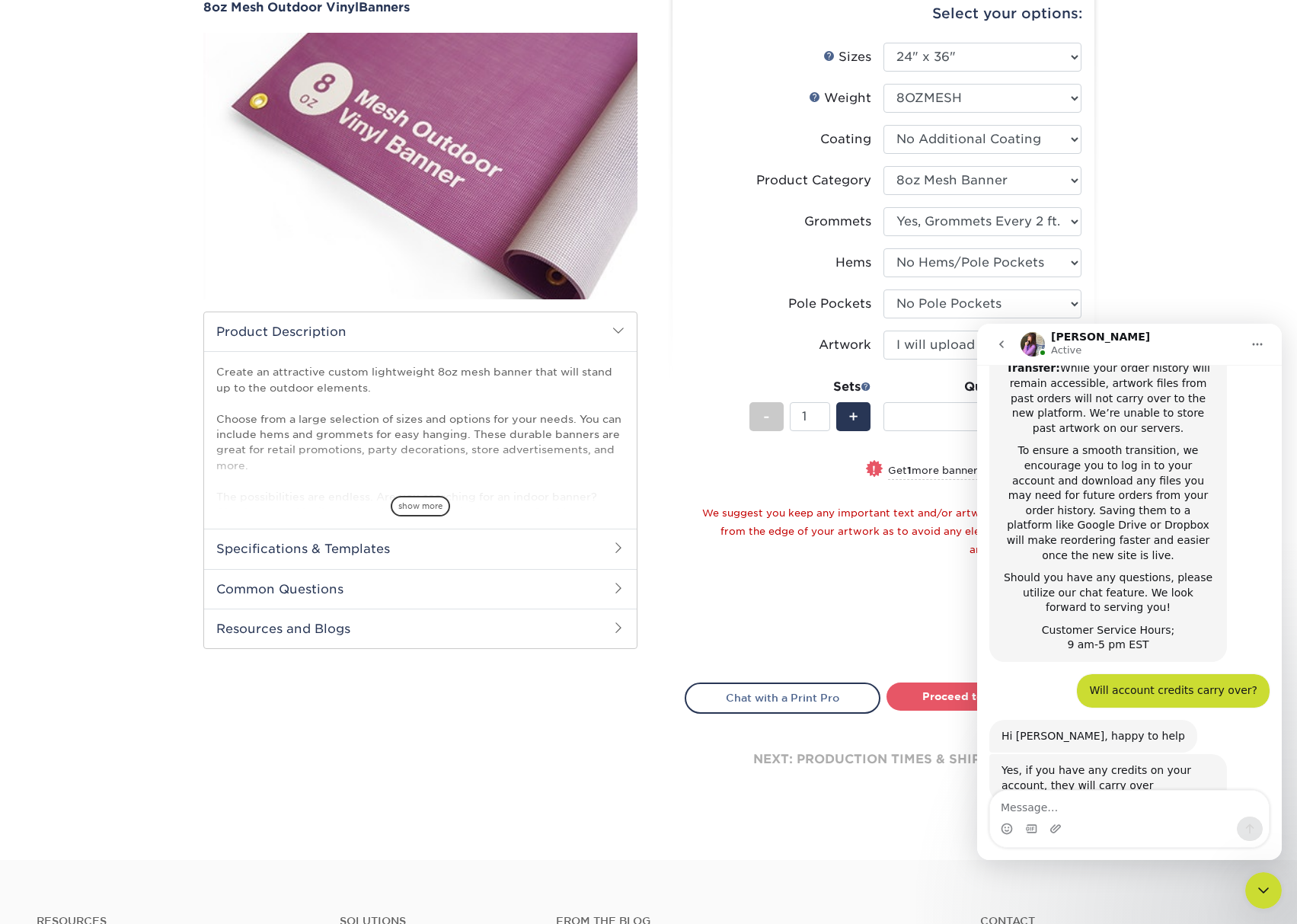
scroll to position [345, 0]
click at [1091, 804] on textarea "Message…" at bounding box center [1129, 804] width 278 height 26
type textarea "OK, great. Thank you!"
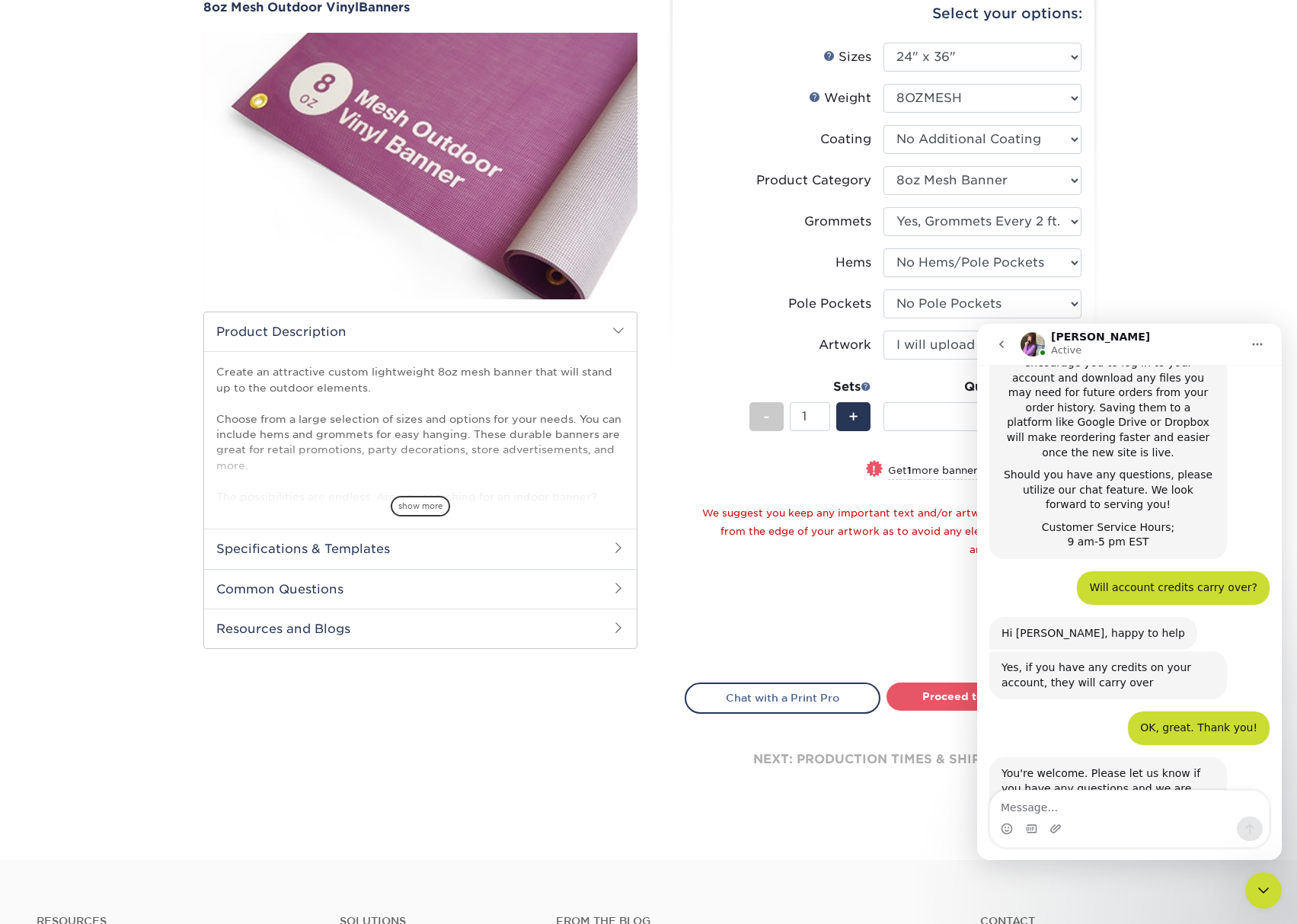
scroll to position [450, 0]
